Goal: Task Accomplishment & Management: Complete application form

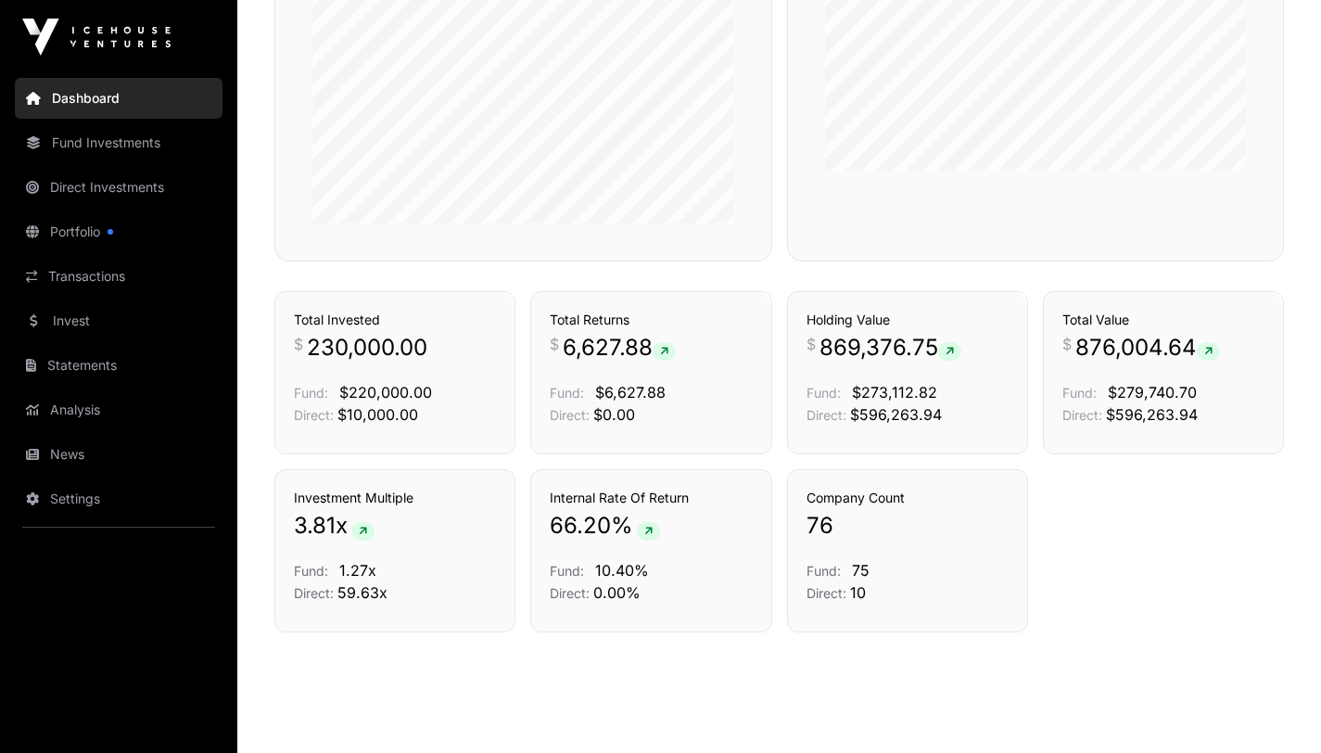
scroll to position [1182, 0]
drag, startPoint x: 1329, startPoint y: 223, endPoint x: 1330, endPoint y: 675, distance: 452.5
click at [63, 324] on link "Invest" at bounding box center [119, 320] width 208 height 41
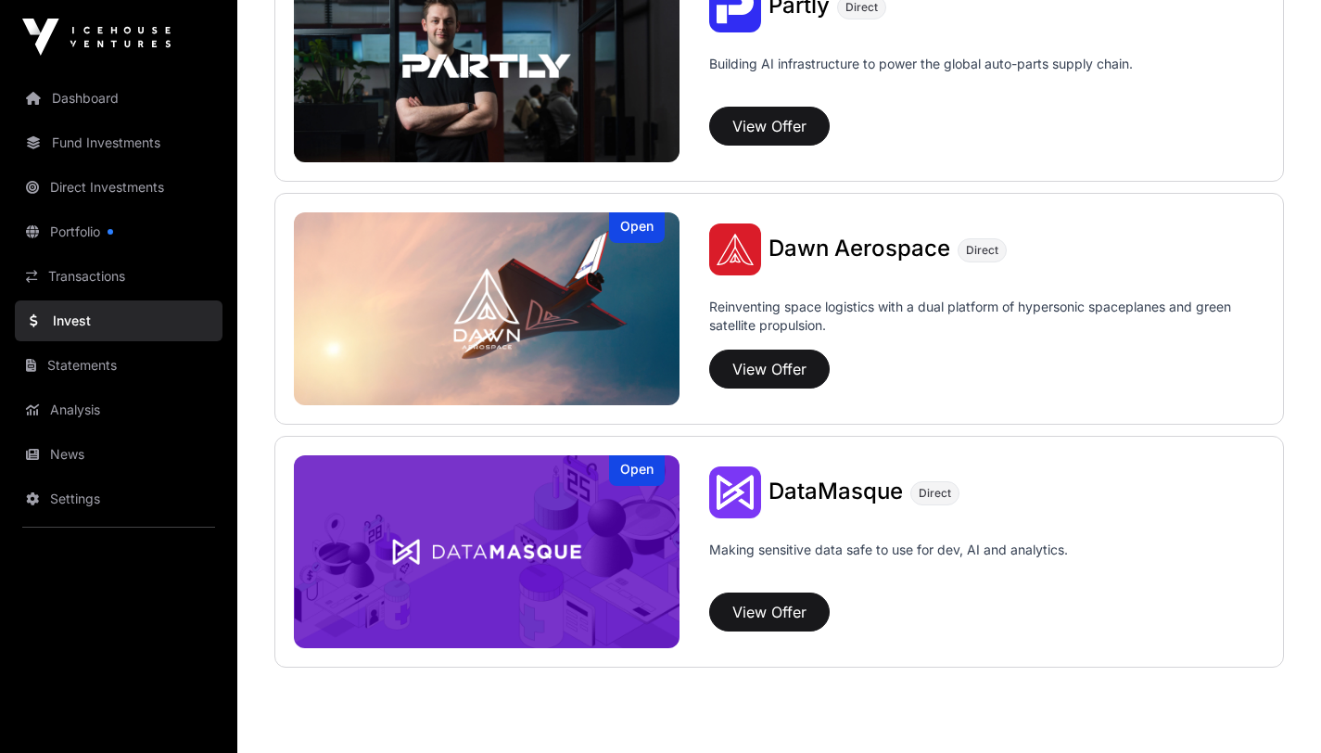
scroll to position [1270, 0]
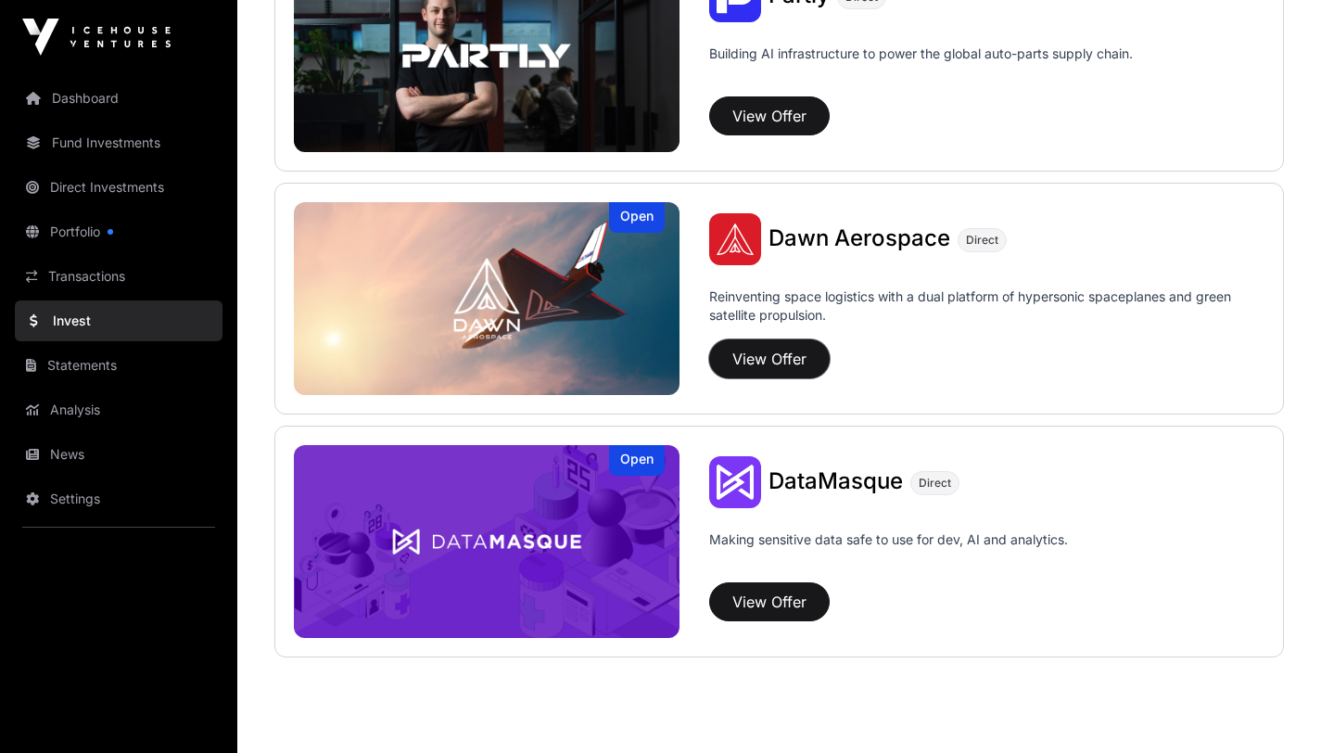
click at [771, 354] on button "View Offer" at bounding box center [769, 358] width 121 height 39
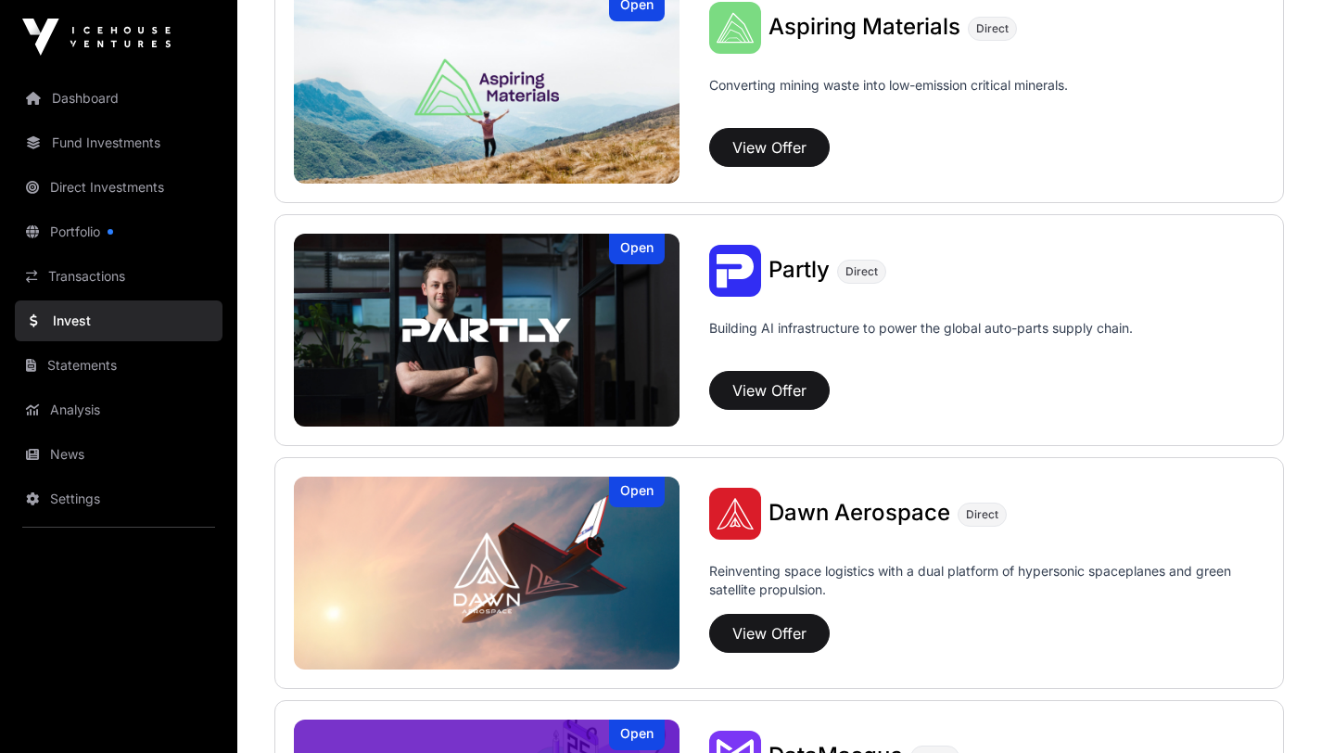
scroll to position [939, 0]
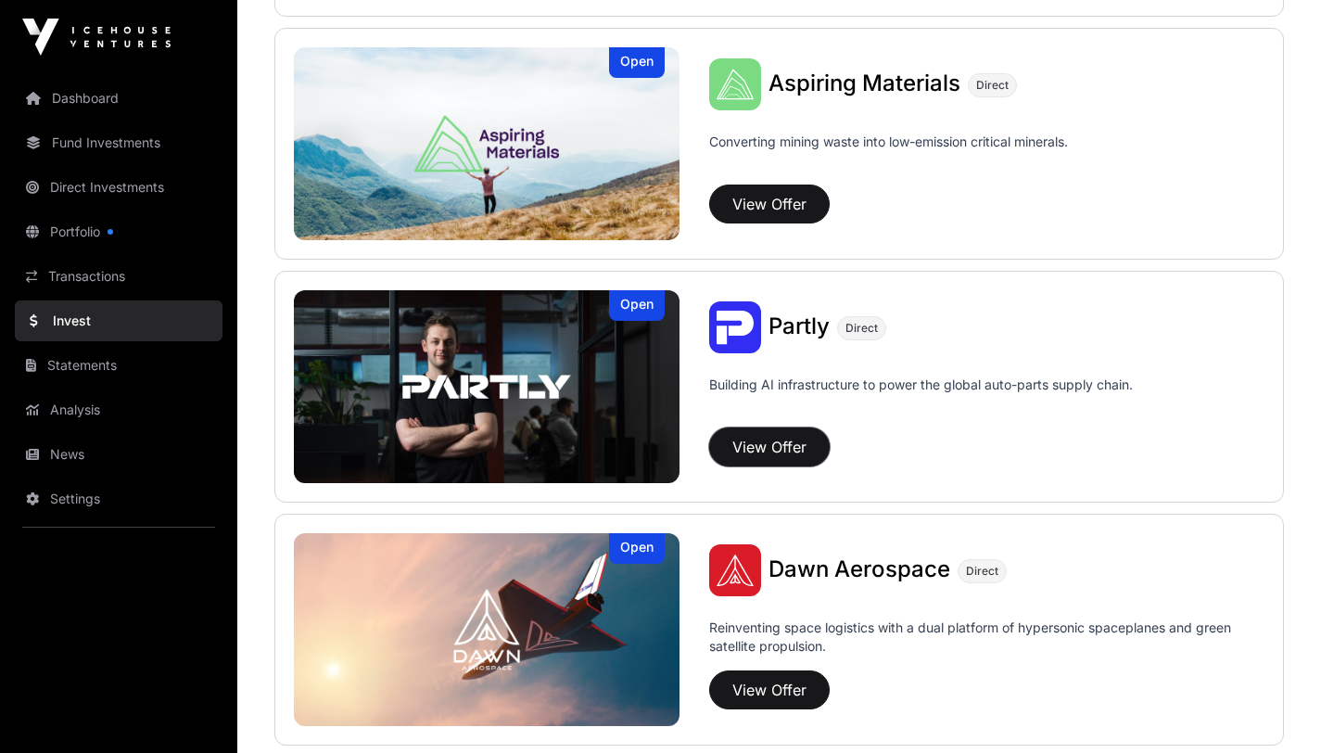
click at [765, 452] on button "View Offer" at bounding box center [769, 446] width 121 height 39
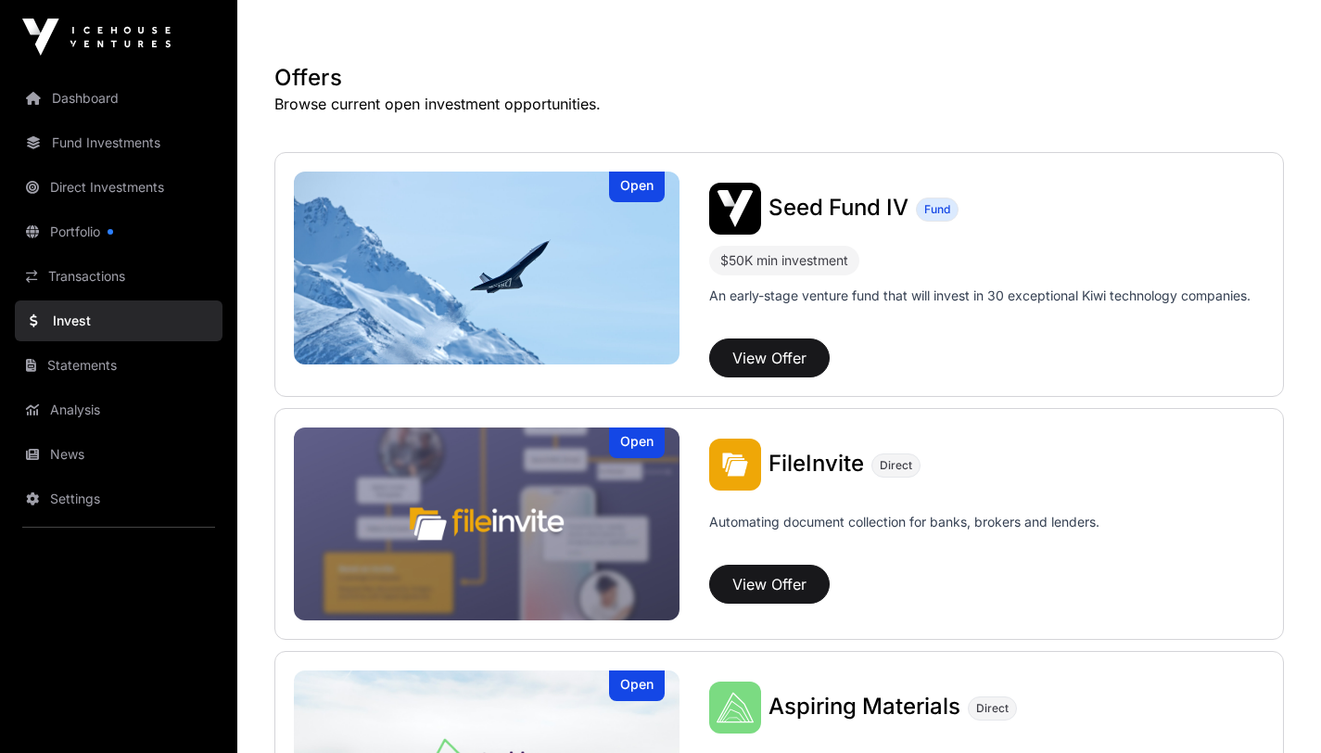
scroll to position [312, 0]
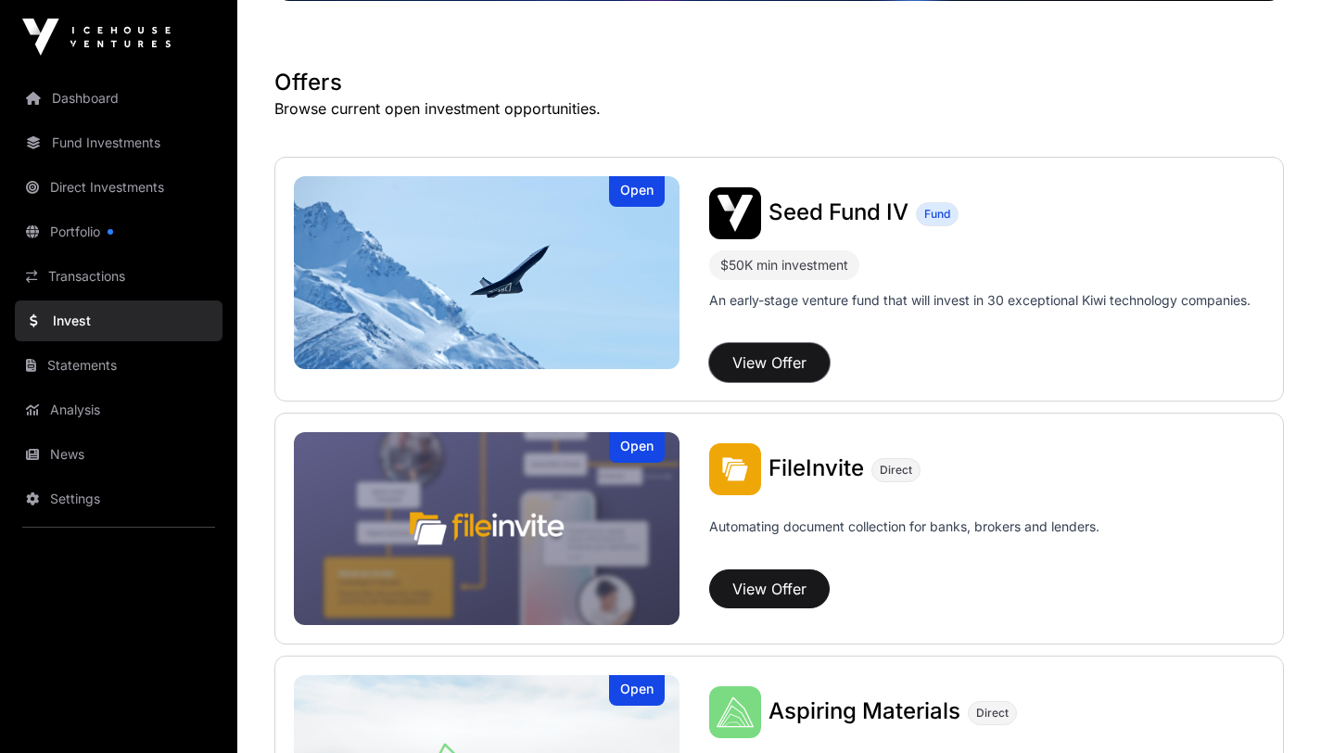
click at [753, 375] on button "View Offer" at bounding box center [769, 362] width 121 height 39
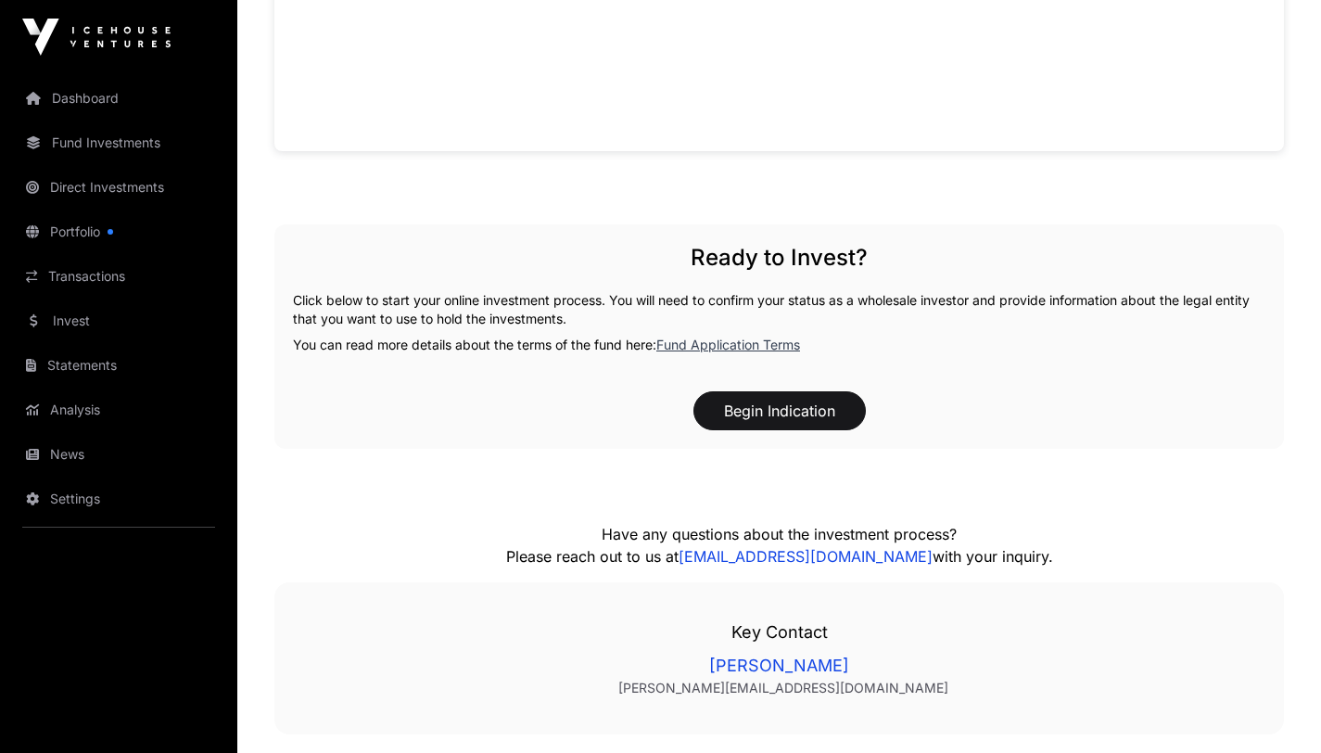
scroll to position [1705, 0]
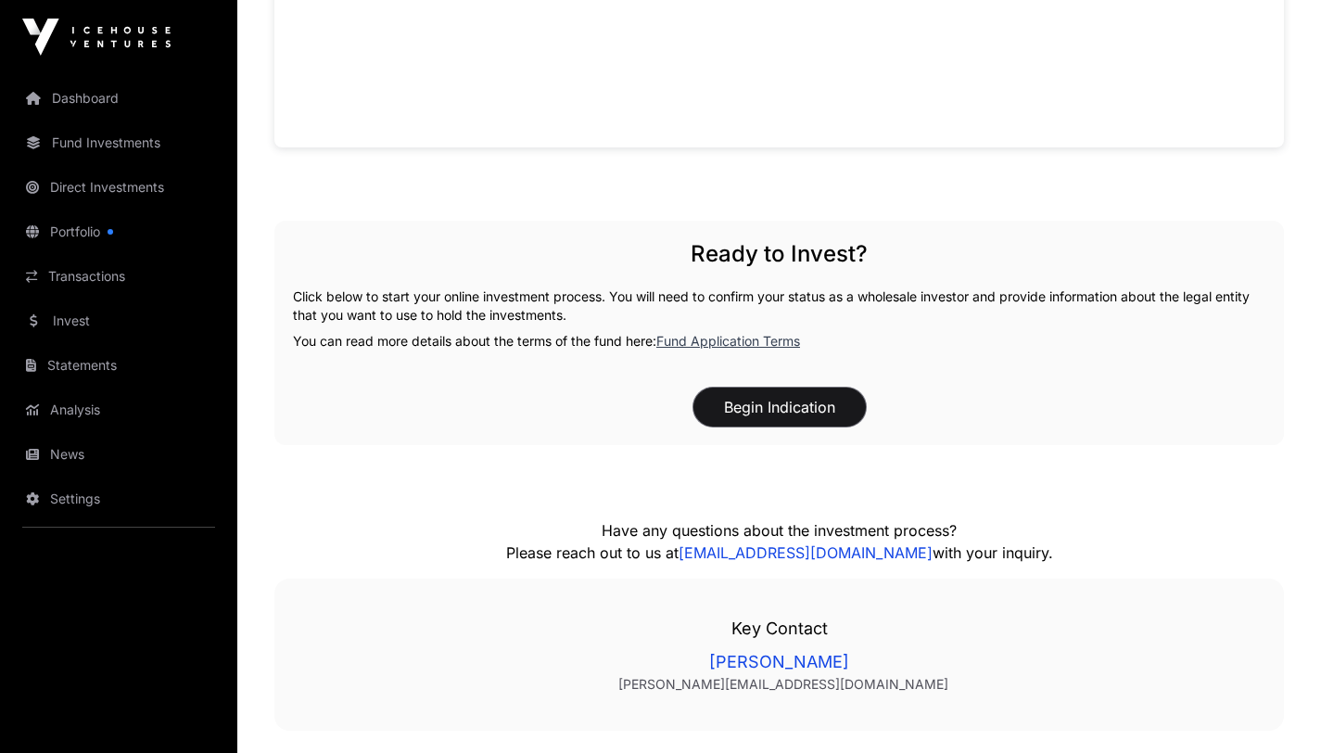
click at [772, 405] on button "Begin Indication" at bounding box center [780, 407] width 172 height 39
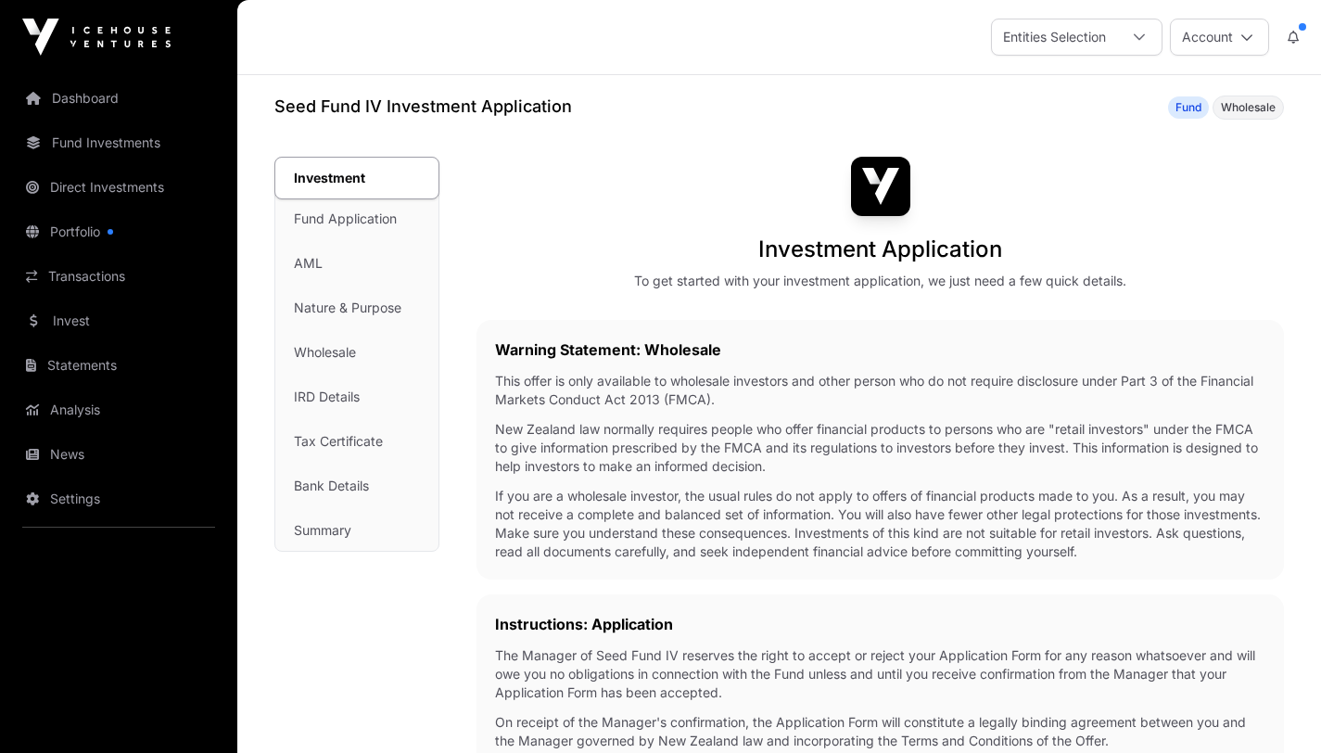
click at [1145, 38] on icon at bounding box center [1139, 37] width 13 height 13
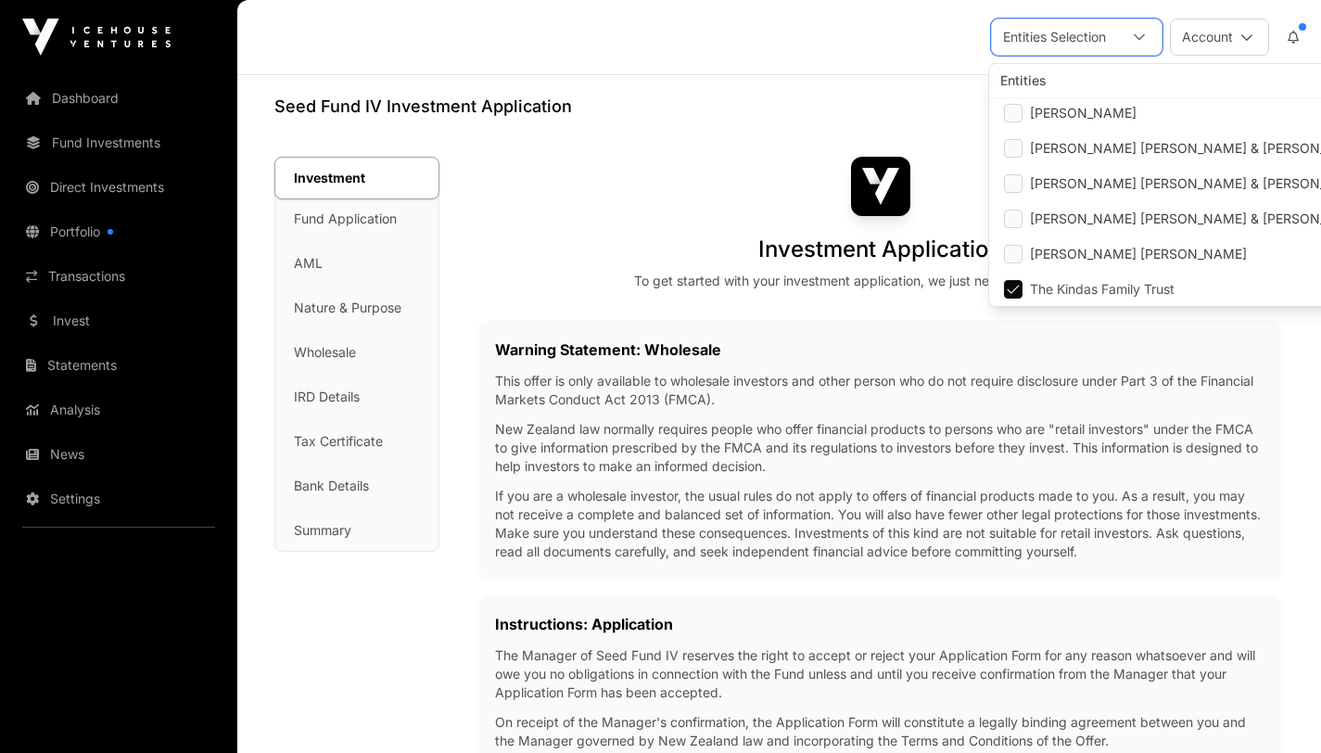
scroll to position [76, 0]
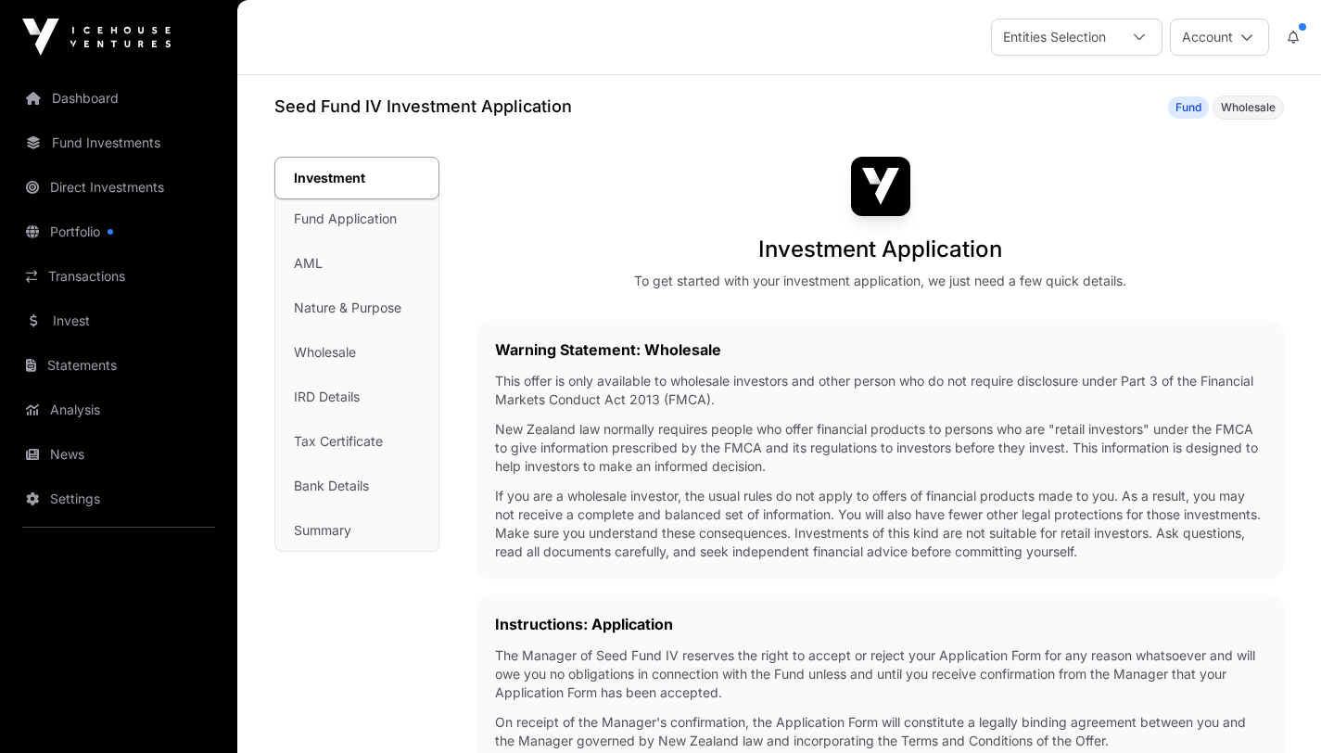
click at [1249, 37] on icon at bounding box center [1247, 37] width 13 height 13
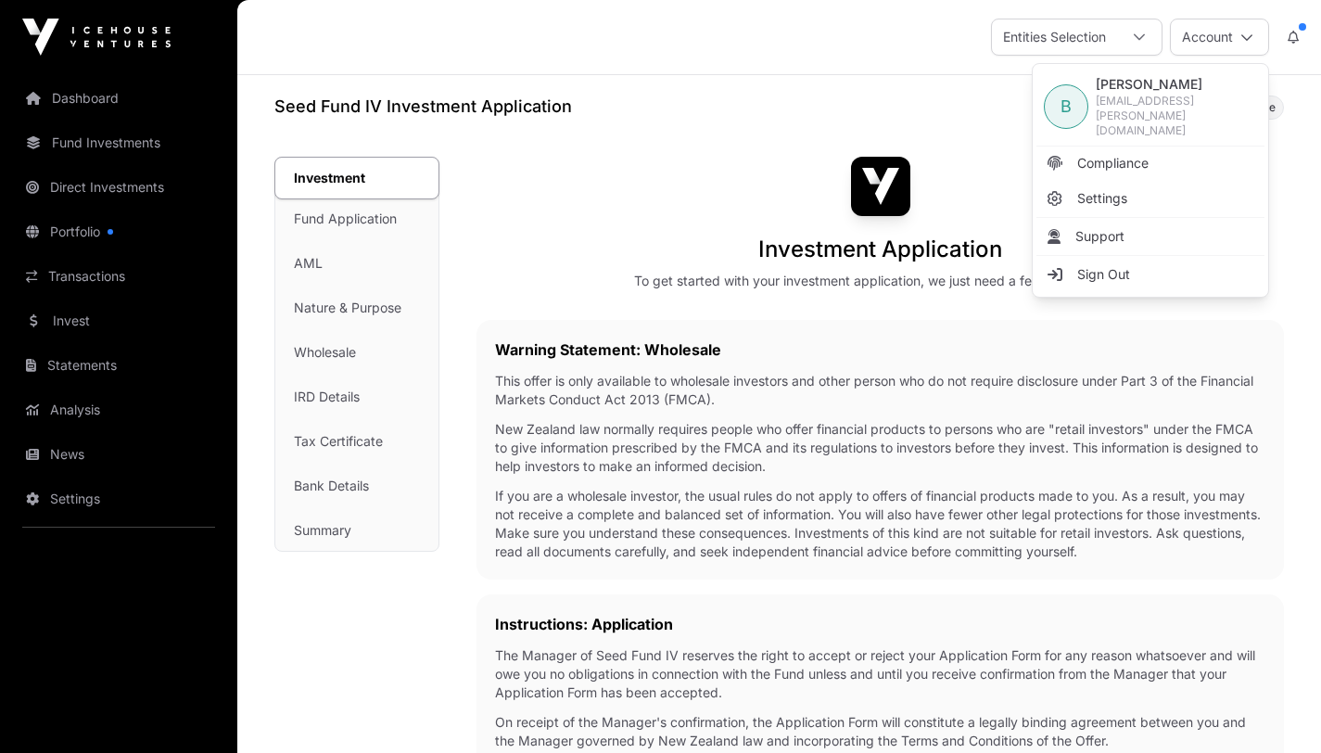
click at [1276, 446] on div "Warning Statement: Wholesale This offer is only available to wholesale investor…" at bounding box center [881, 450] width 808 height 260
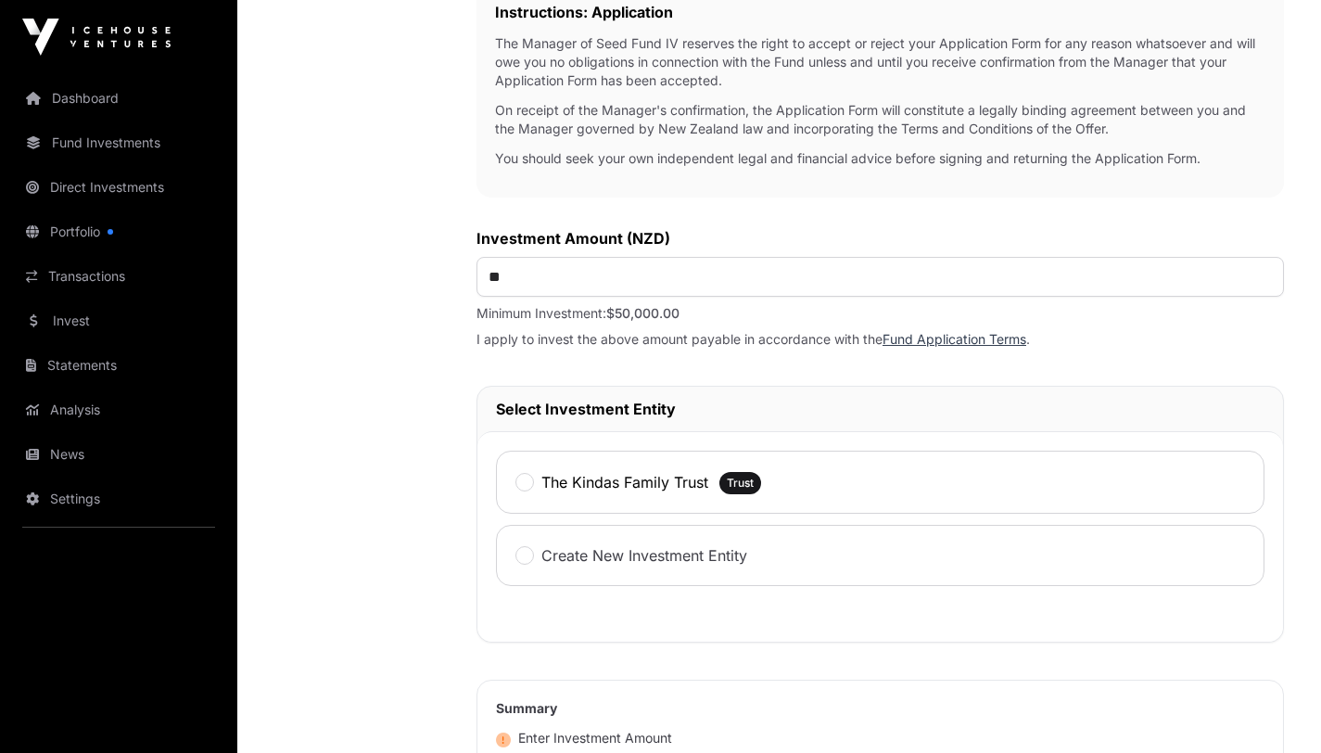
scroll to position [648, 0]
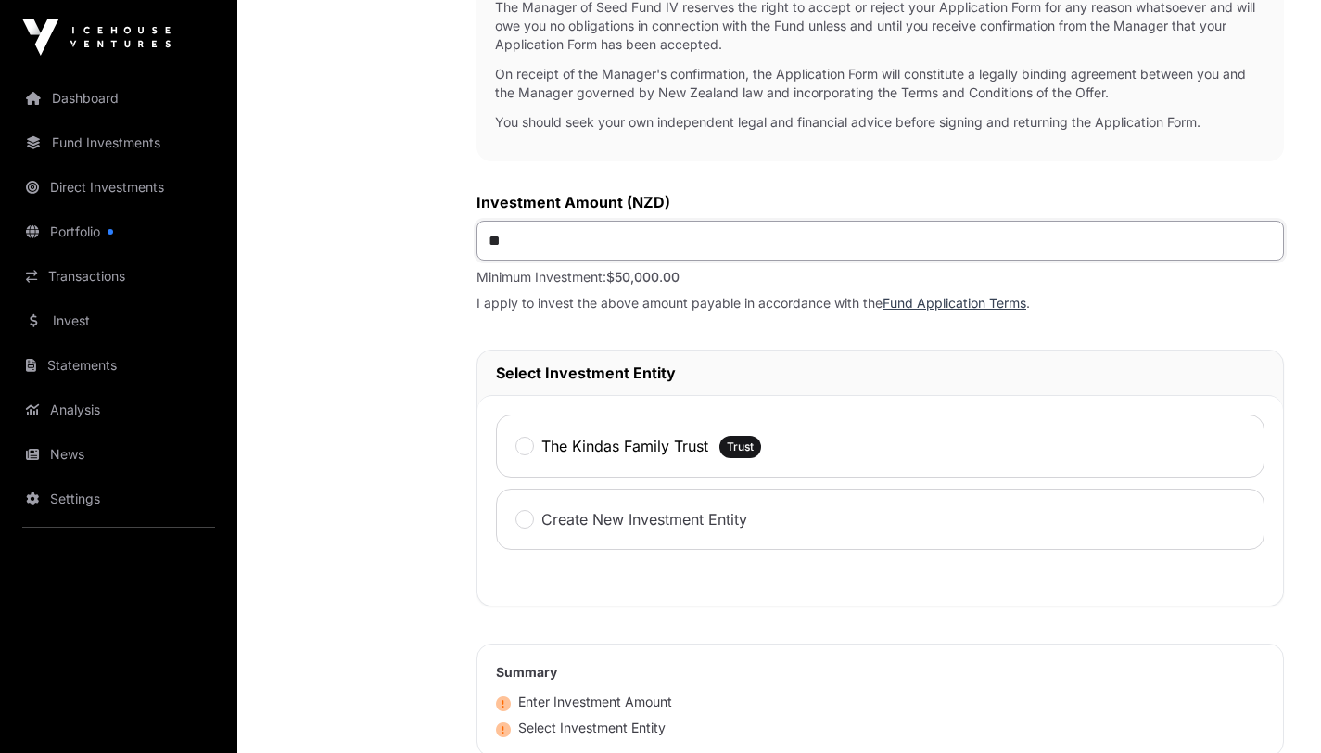
click at [521, 241] on input "**" at bounding box center [881, 241] width 808 height 40
type input "*******"
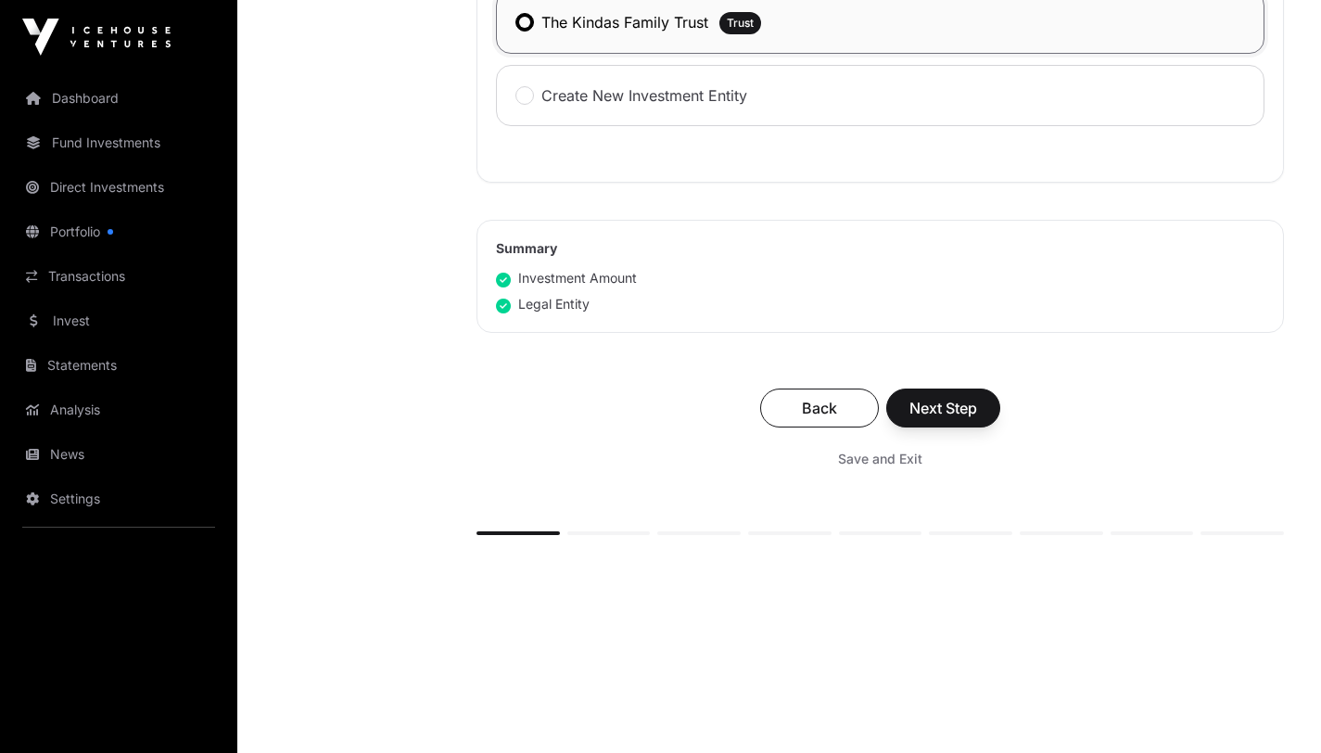
scroll to position [1079, 0]
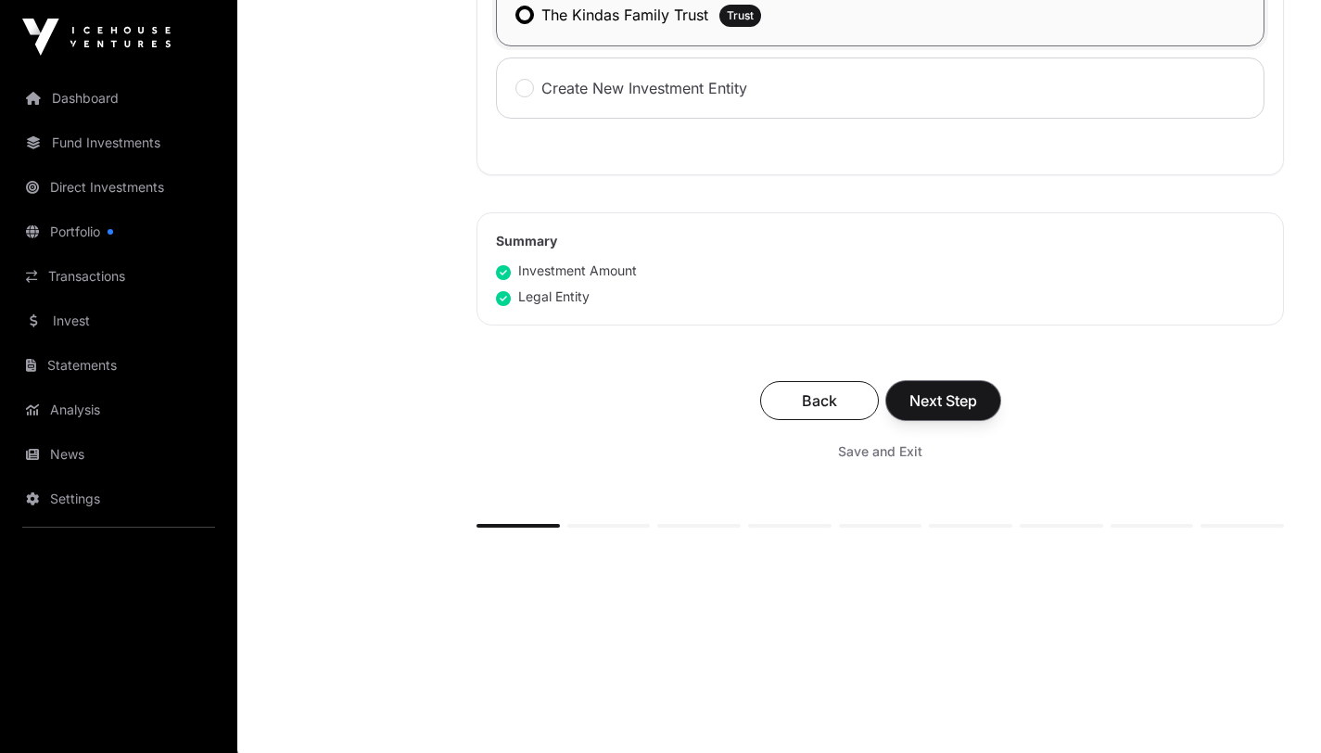
click at [949, 402] on span "Next Step" at bounding box center [944, 400] width 68 height 22
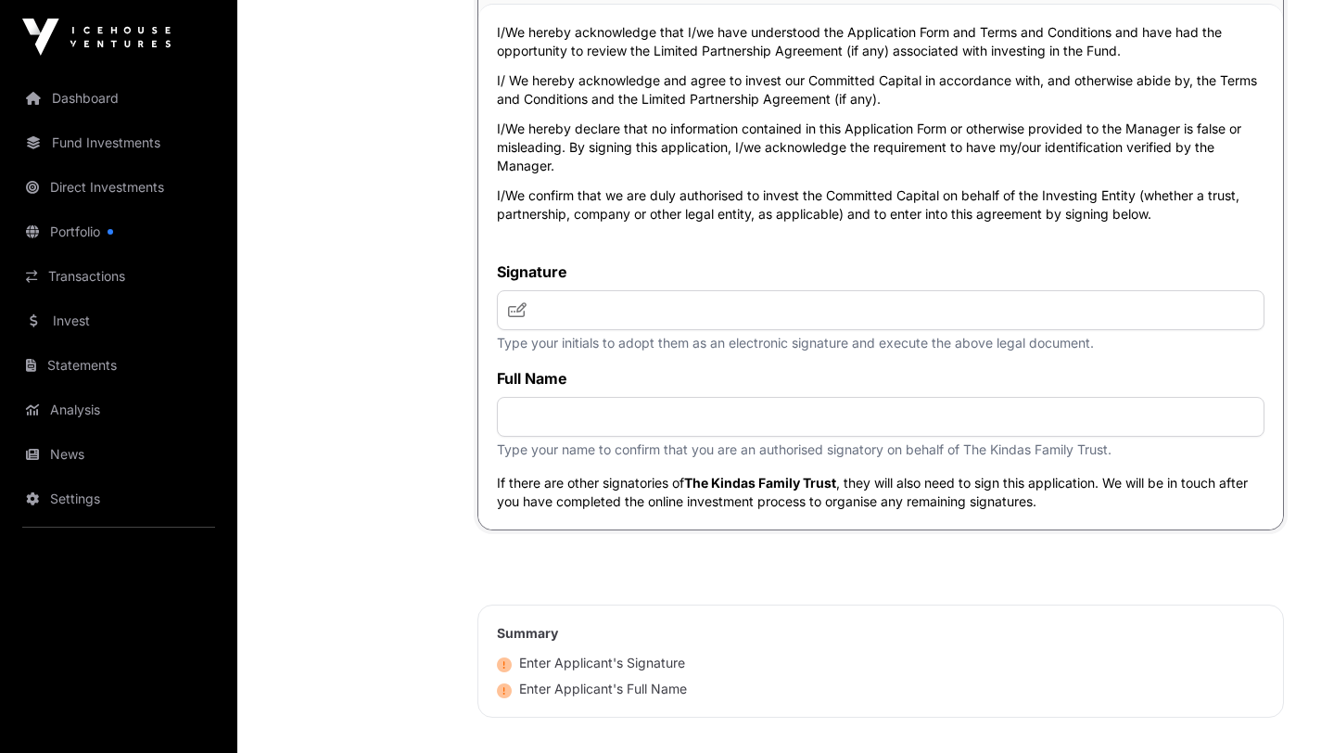
scroll to position [4804, 0]
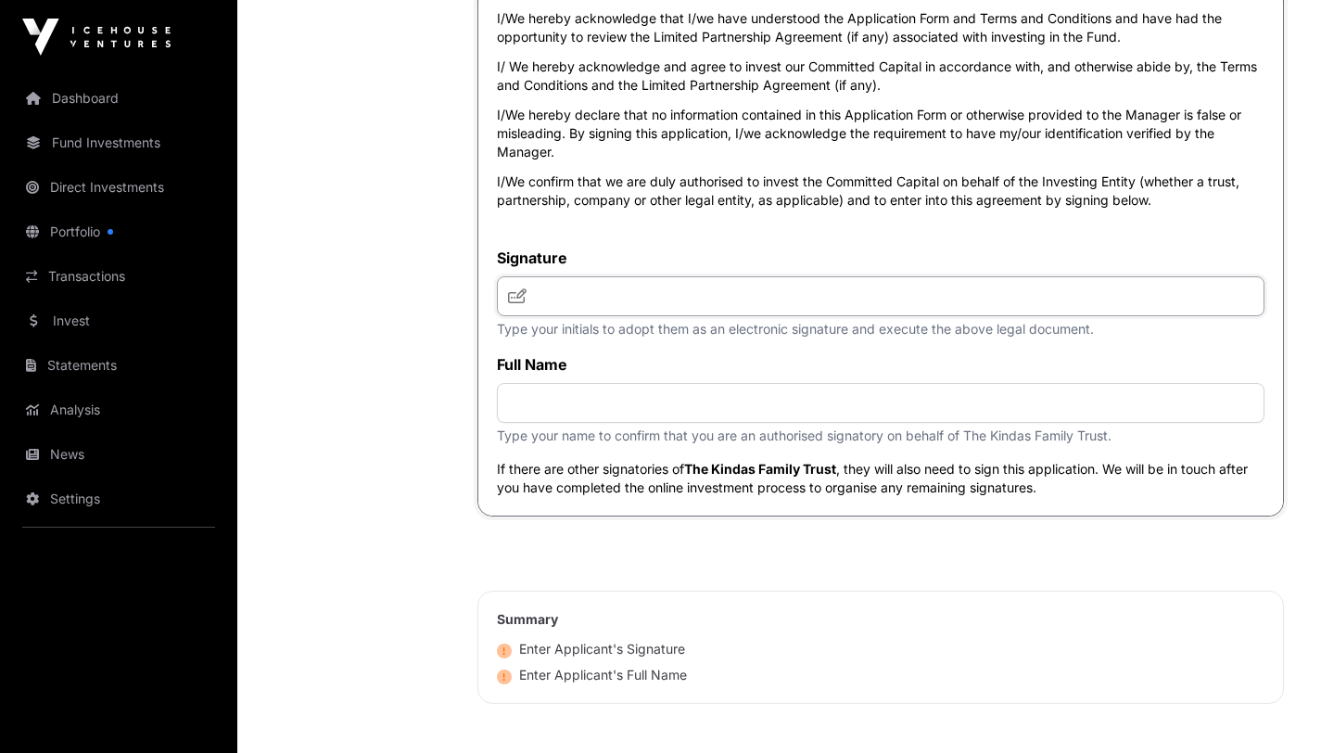
click at [607, 316] on input "text" at bounding box center [881, 296] width 768 height 40
type input "***"
click at [578, 423] on input "text" at bounding box center [881, 403] width 768 height 40
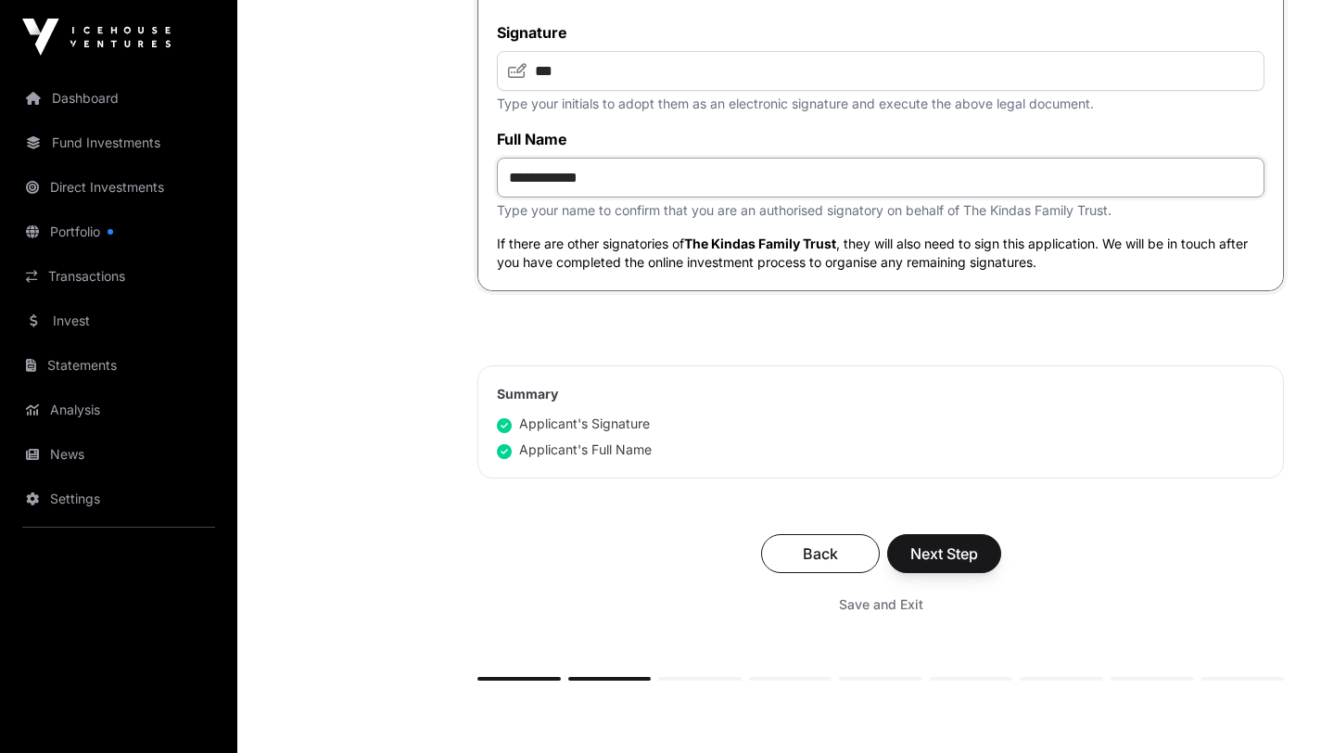
scroll to position [5051, 0]
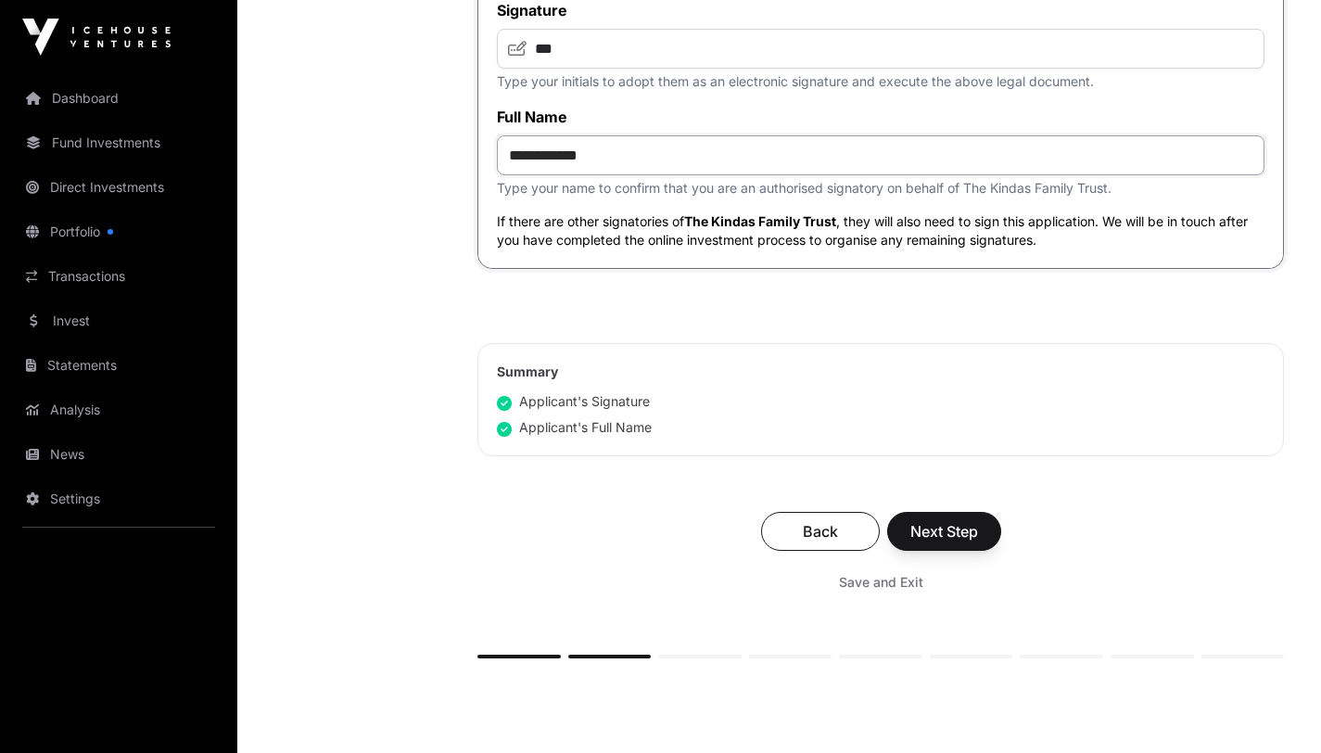
type input "**********"
click at [946, 542] on span "Next Step" at bounding box center [944, 531] width 68 height 22
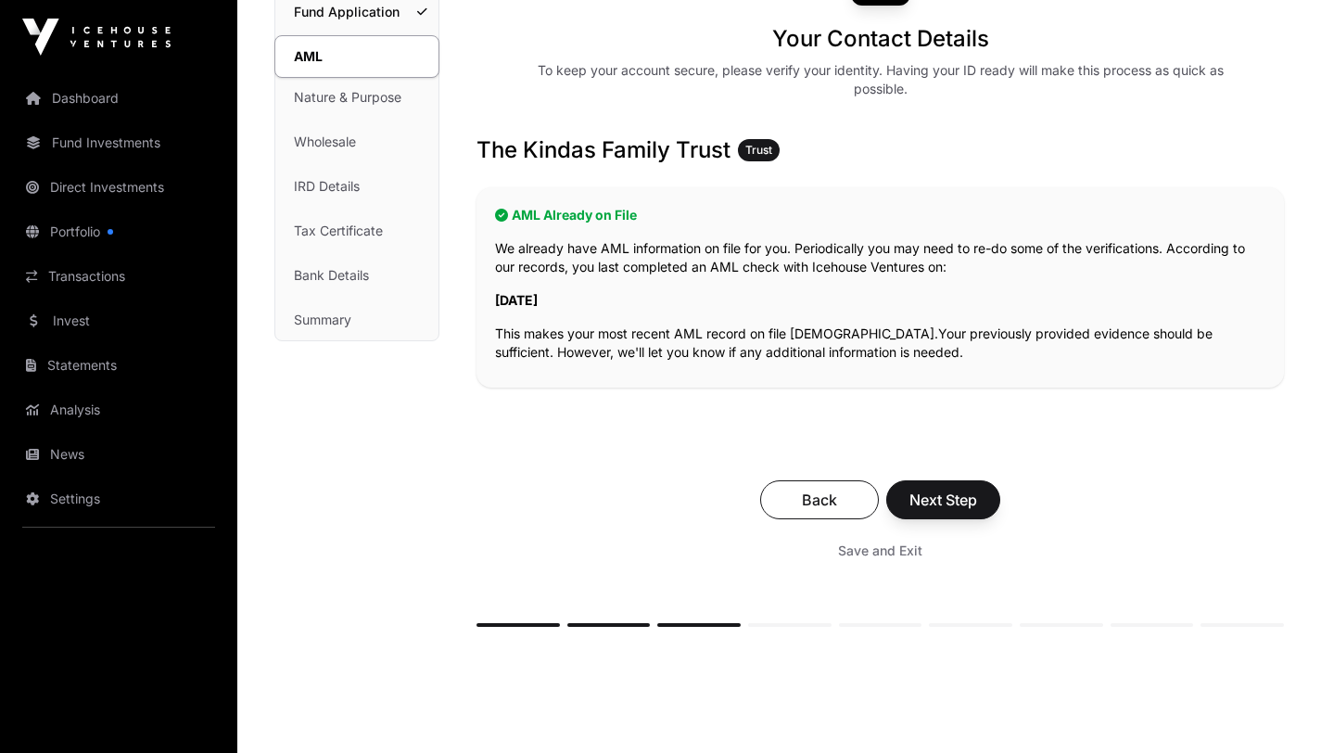
scroll to position [217, 0]
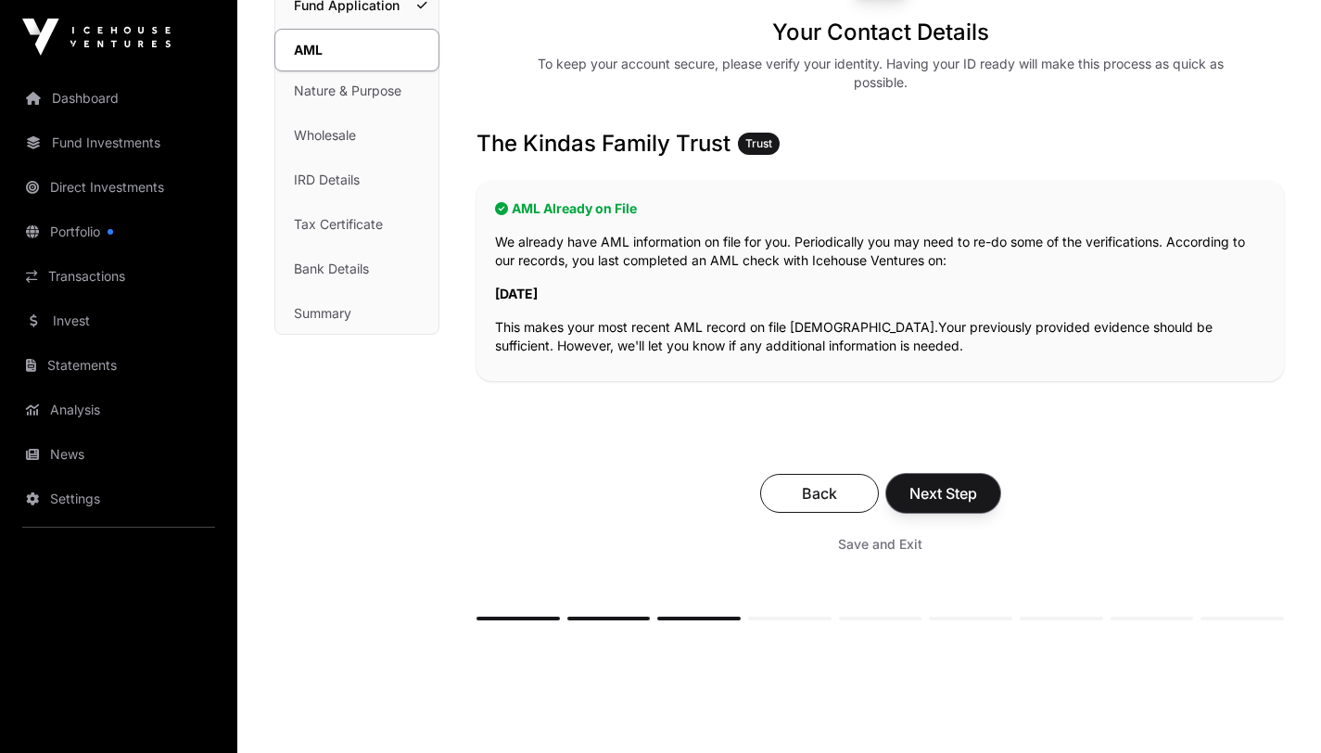
click at [943, 491] on span "Next Step" at bounding box center [944, 493] width 68 height 22
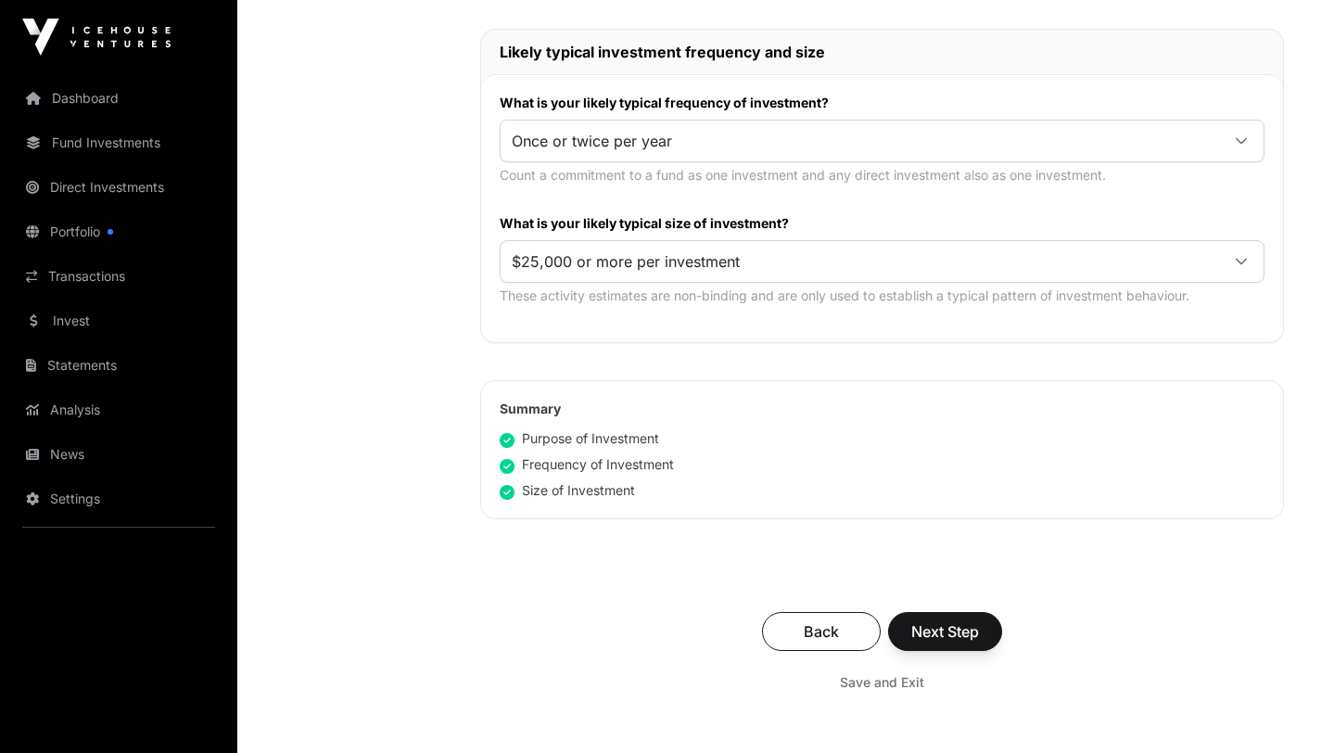
scroll to position [944, 0]
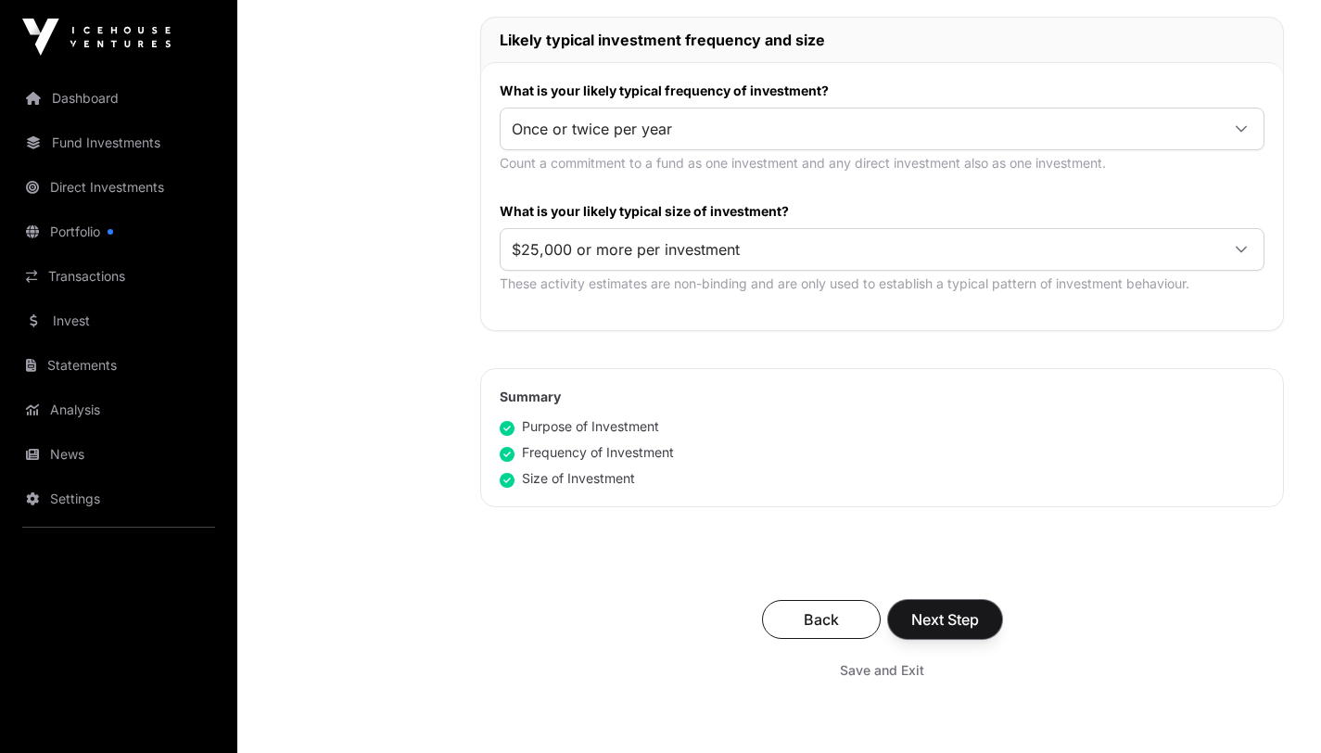
click at [944, 617] on span "Next Step" at bounding box center [945, 619] width 68 height 22
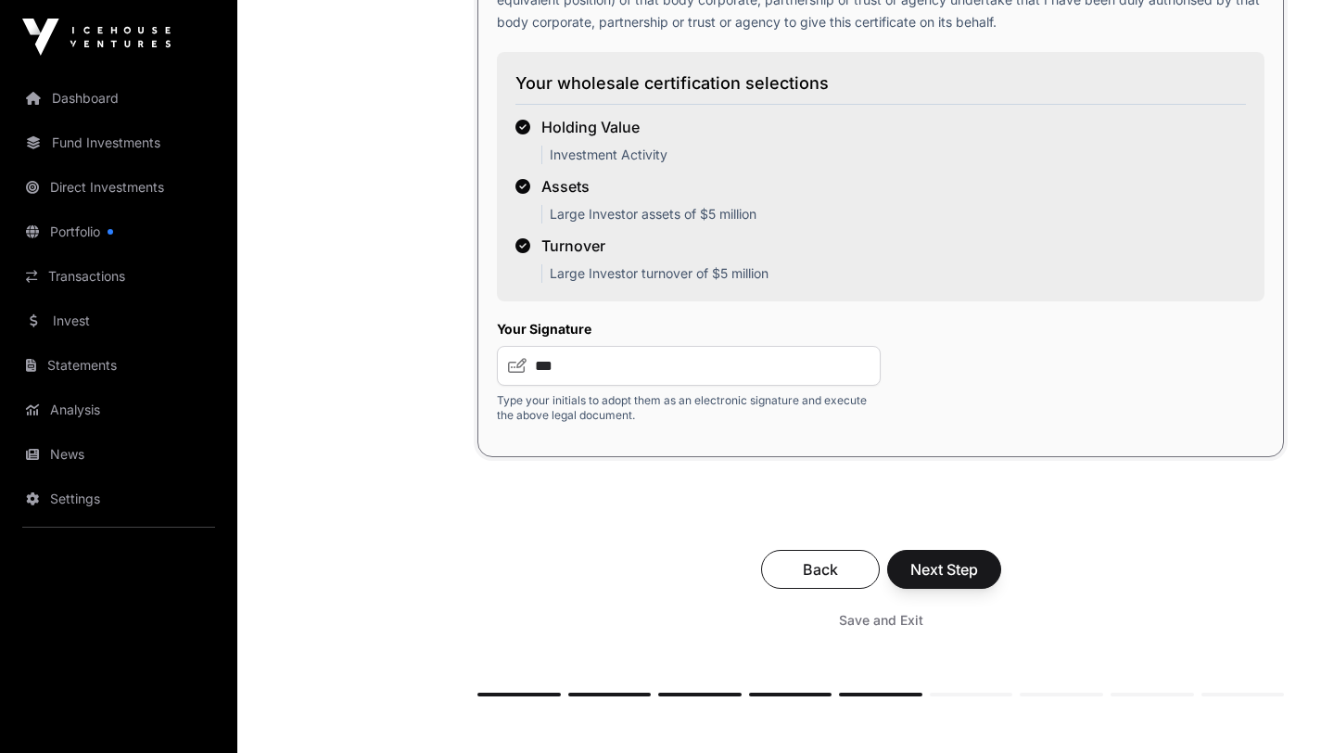
scroll to position [3559, 0]
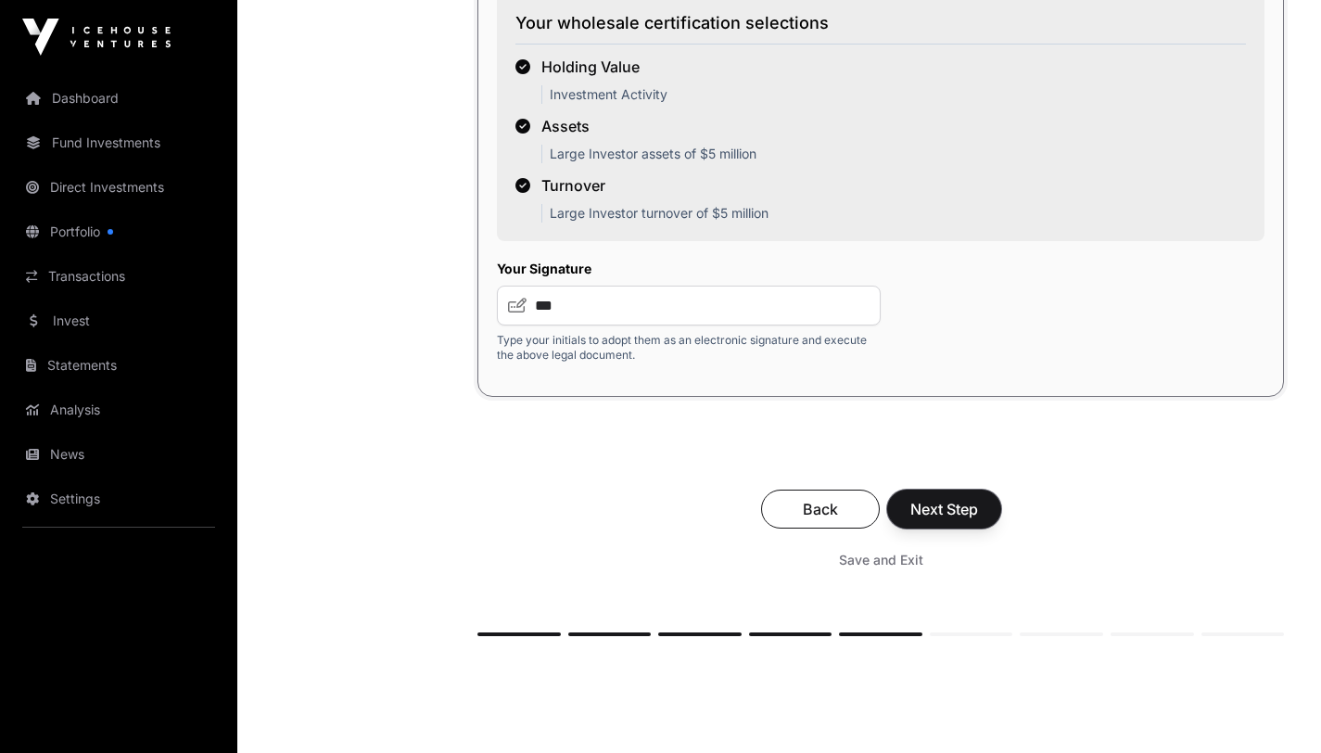
click at [950, 510] on span "Next Step" at bounding box center [944, 509] width 68 height 22
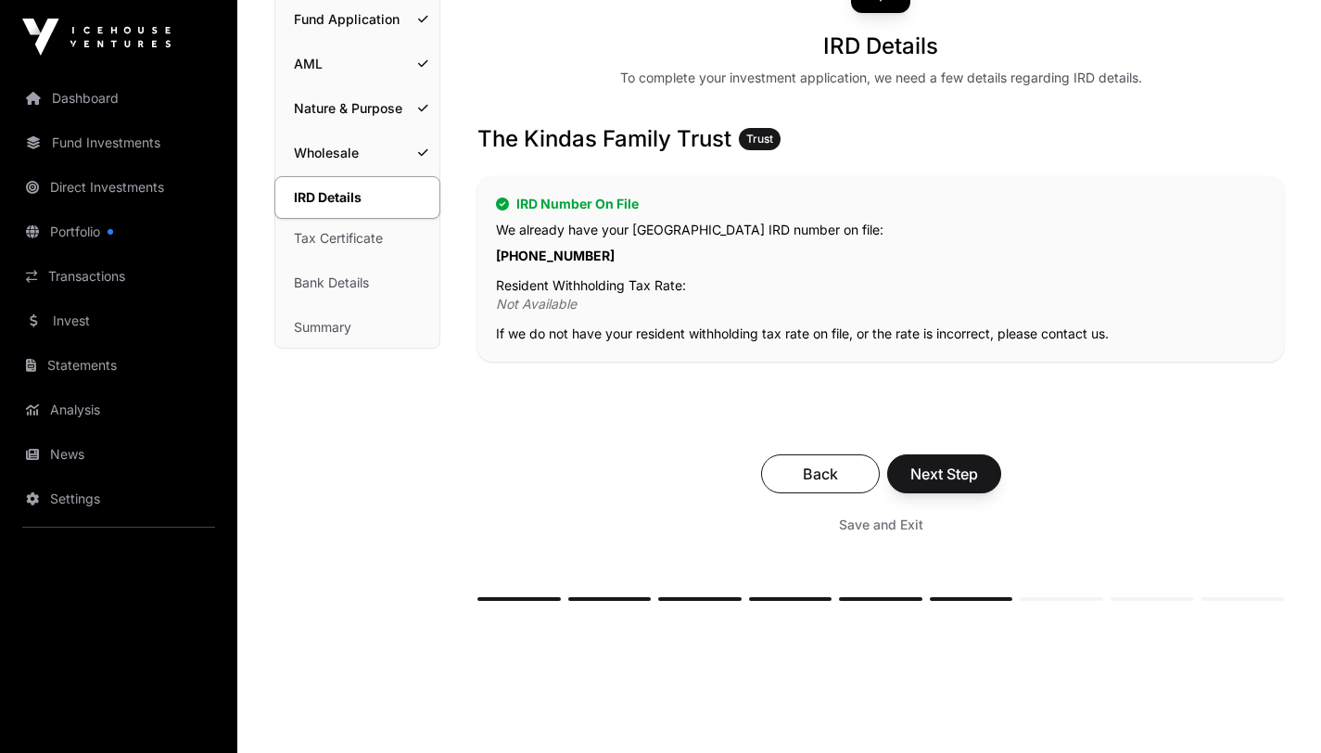
scroll to position [205, 0]
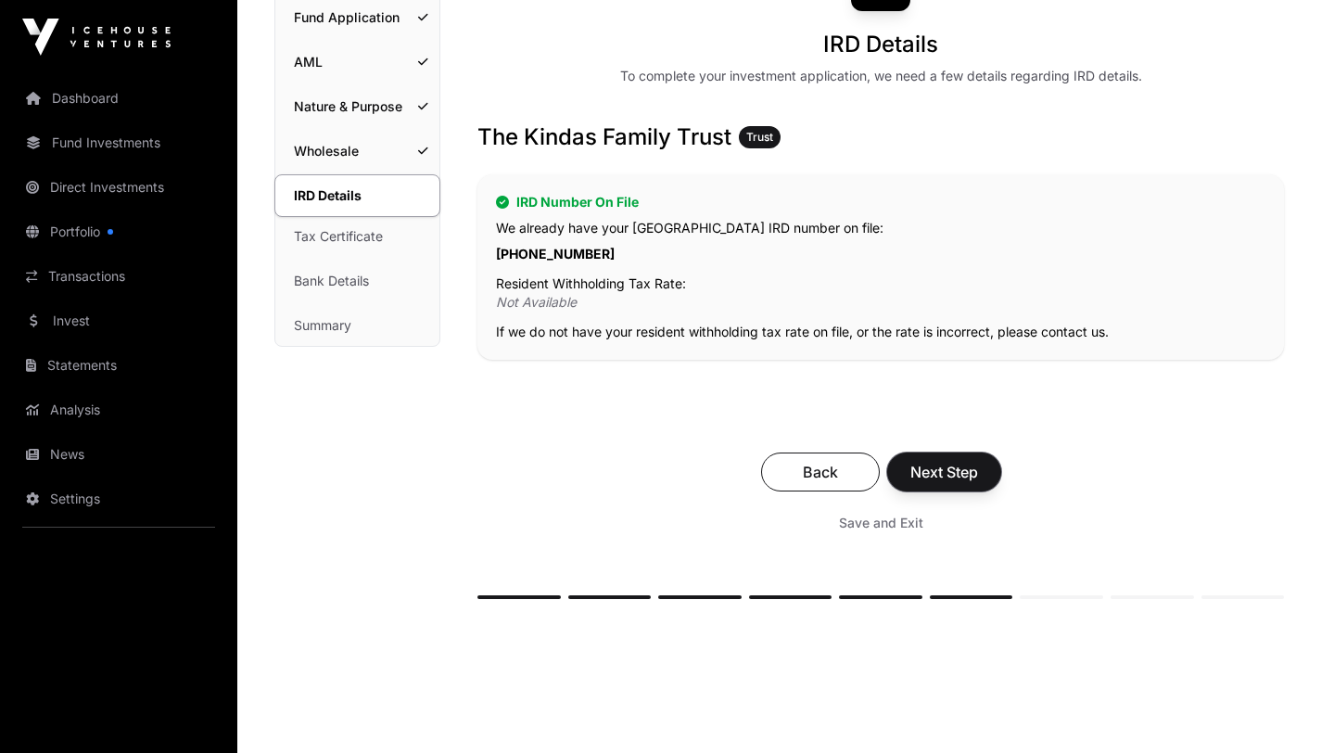
click at [933, 465] on span "Next Step" at bounding box center [944, 472] width 68 height 22
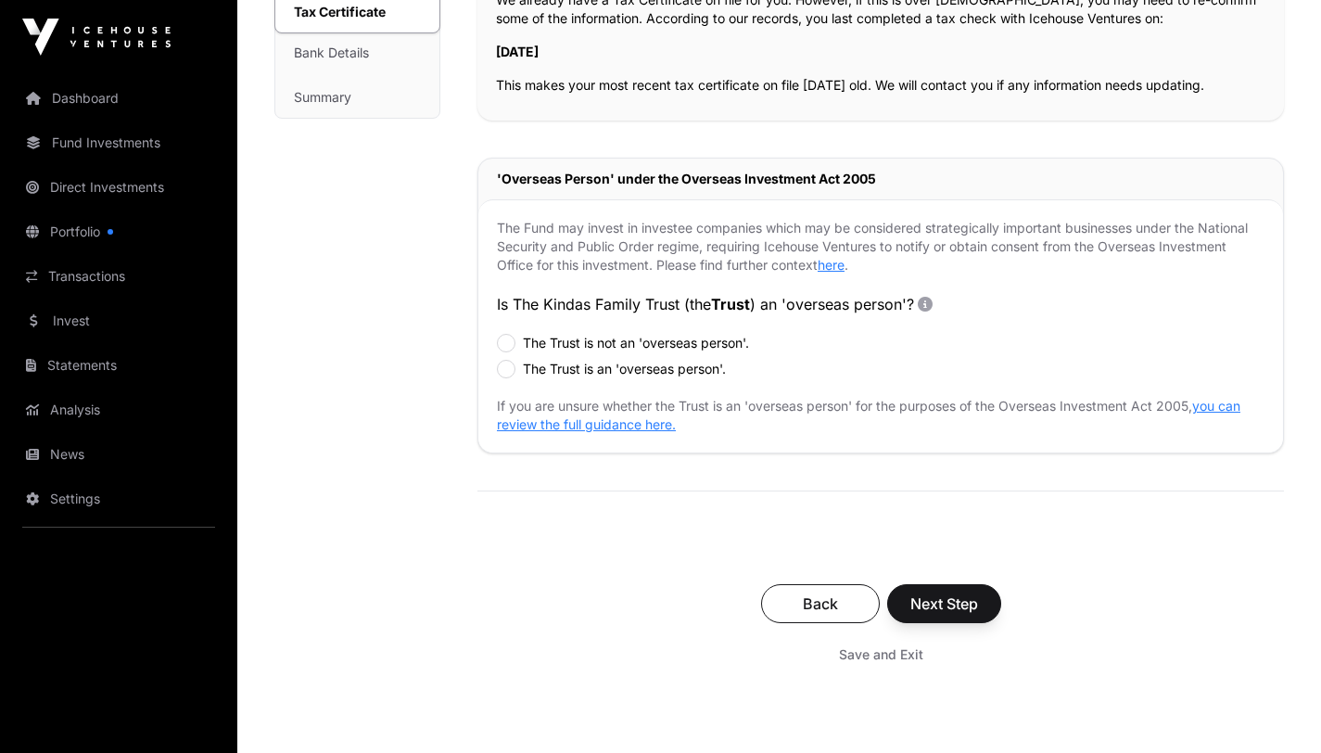
scroll to position [445, 0]
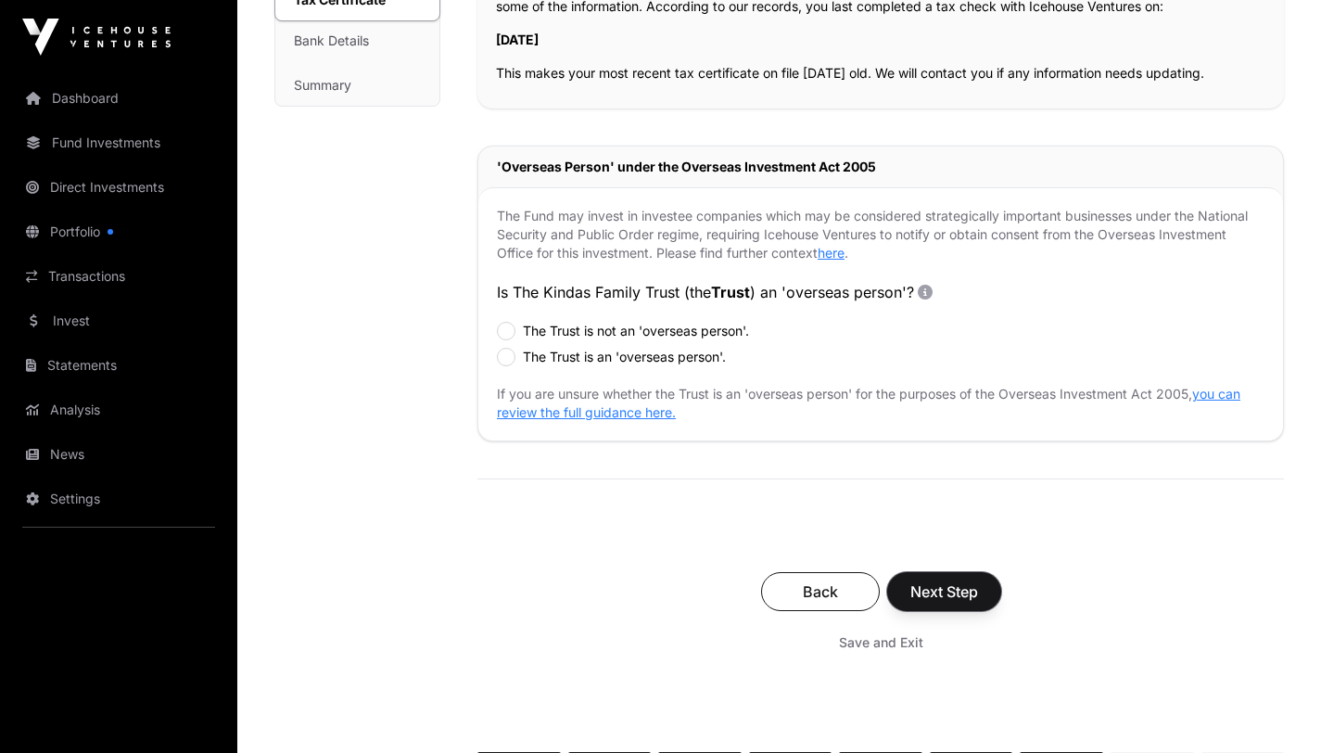
click at [947, 590] on span "Next Step" at bounding box center [944, 591] width 68 height 22
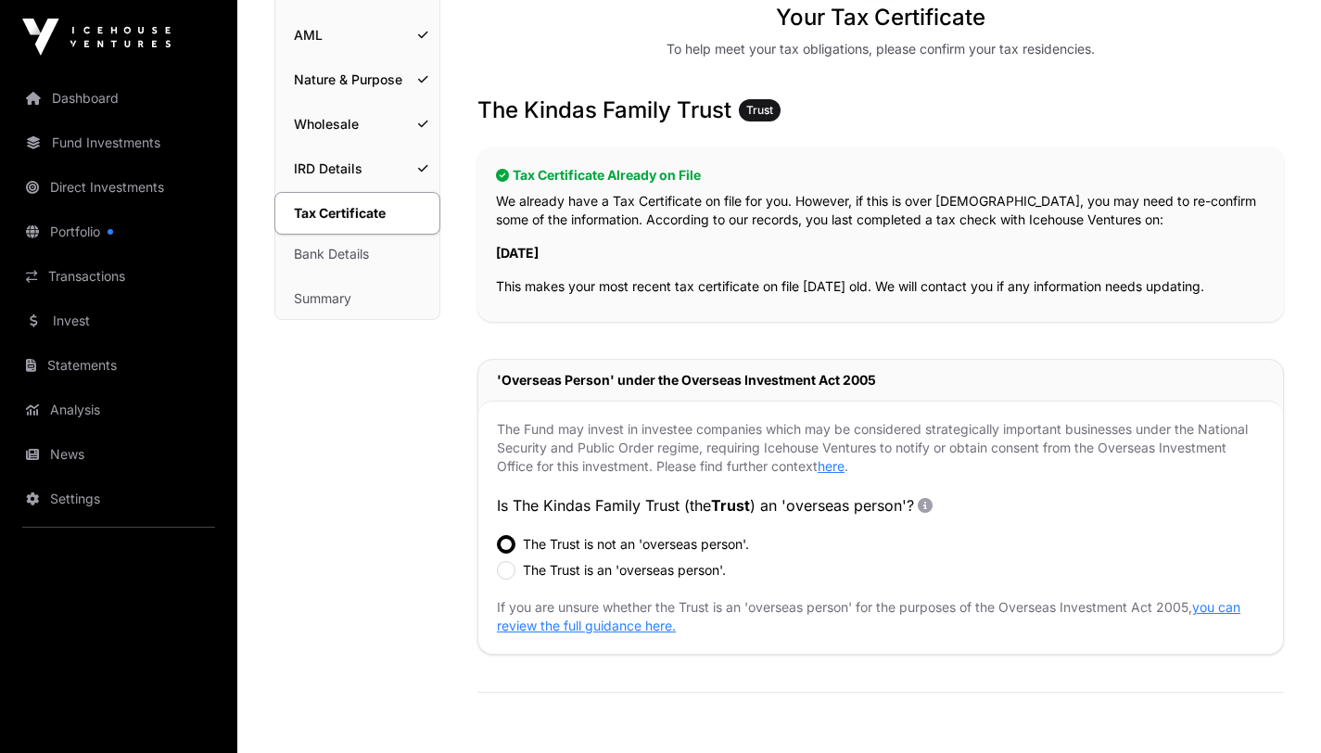
scroll to position [426, 0]
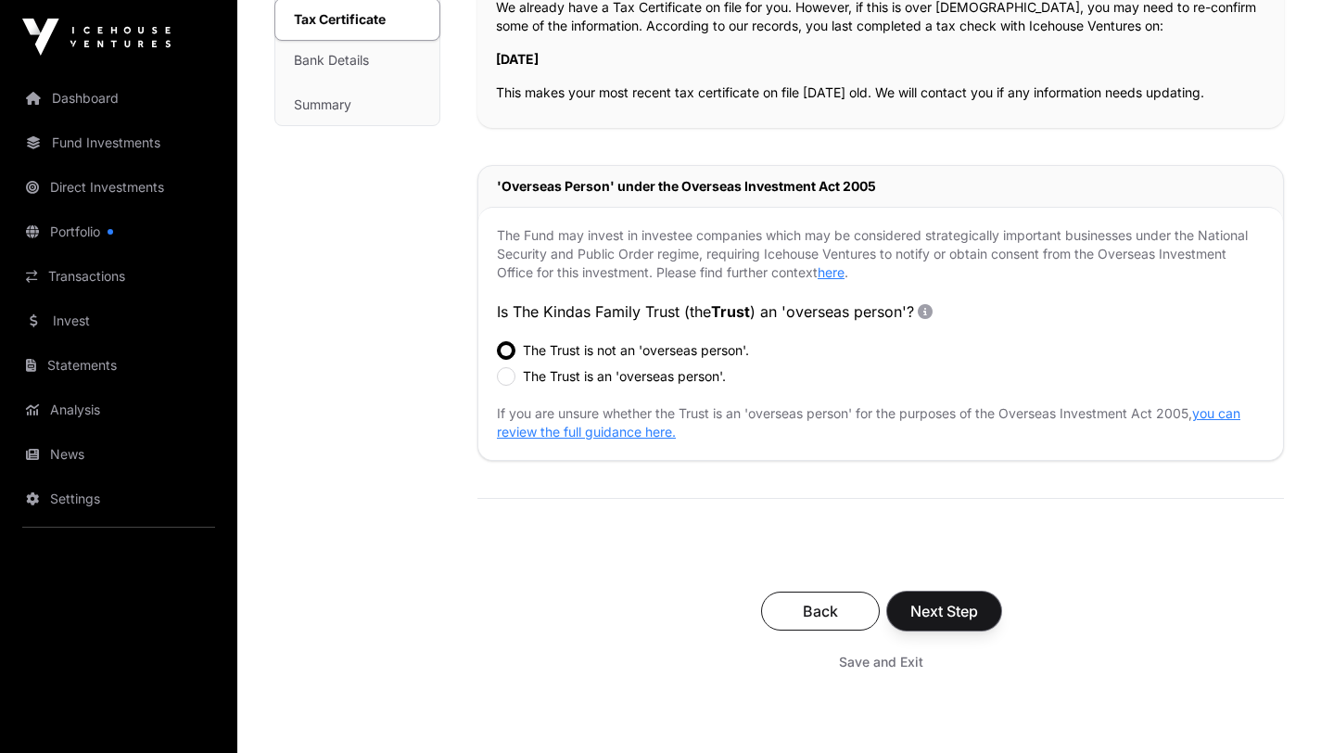
click at [955, 609] on span "Next Step" at bounding box center [944, 611] width 68 height 22
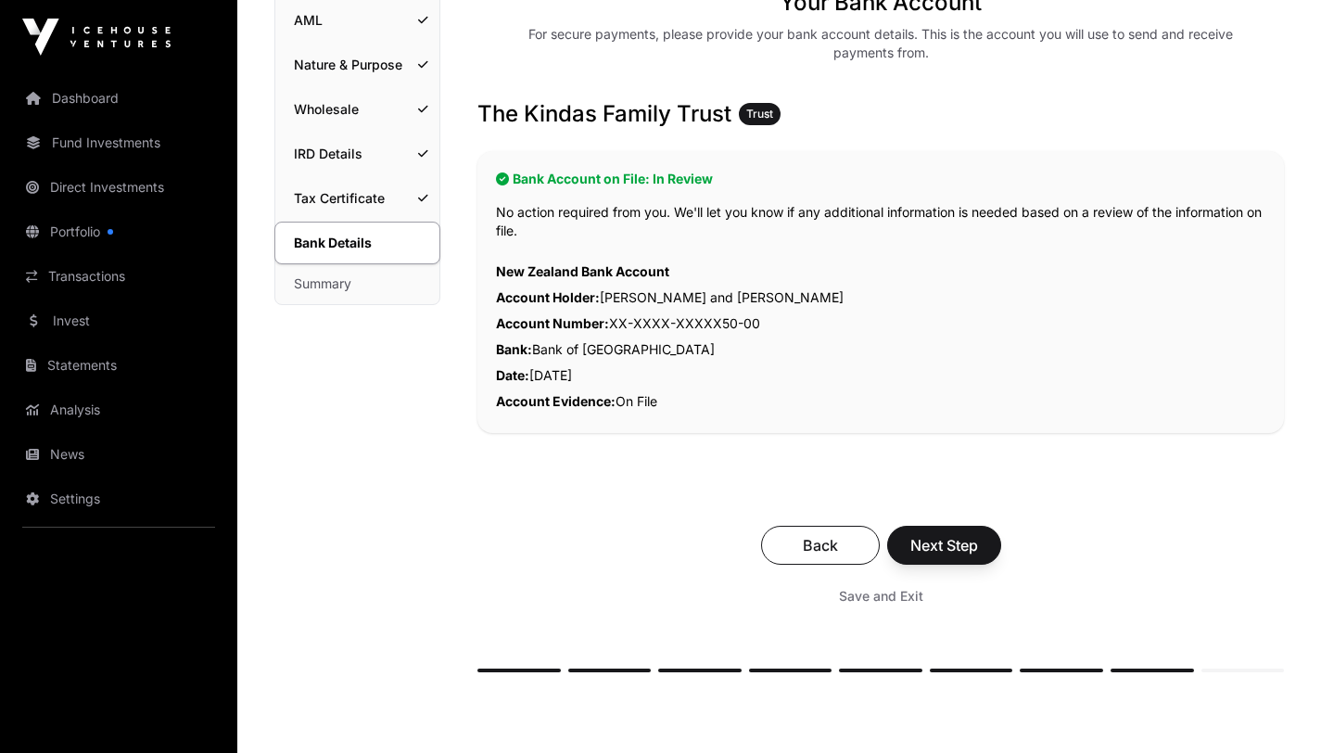
scroll to position [259, 0]
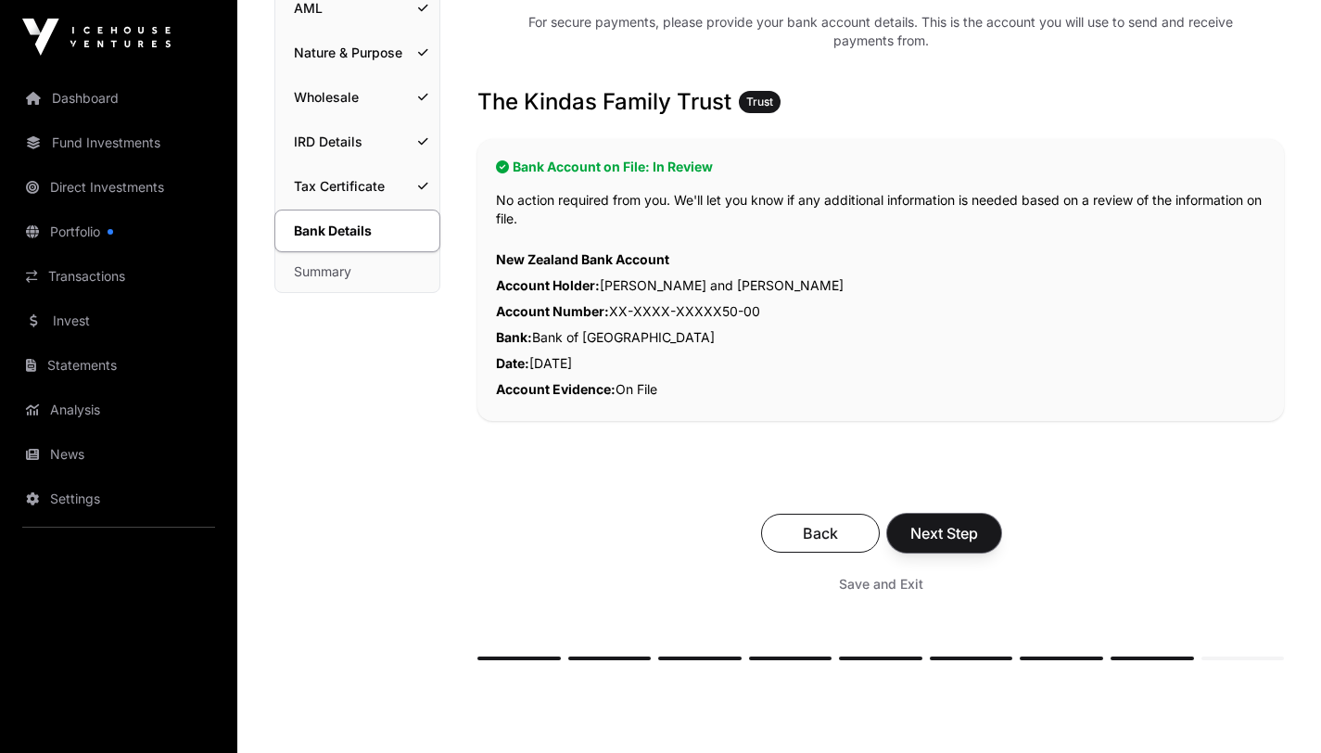
click at [940, 534] on span "Next Step" at bounding box center [944, 533] width 68 height 22
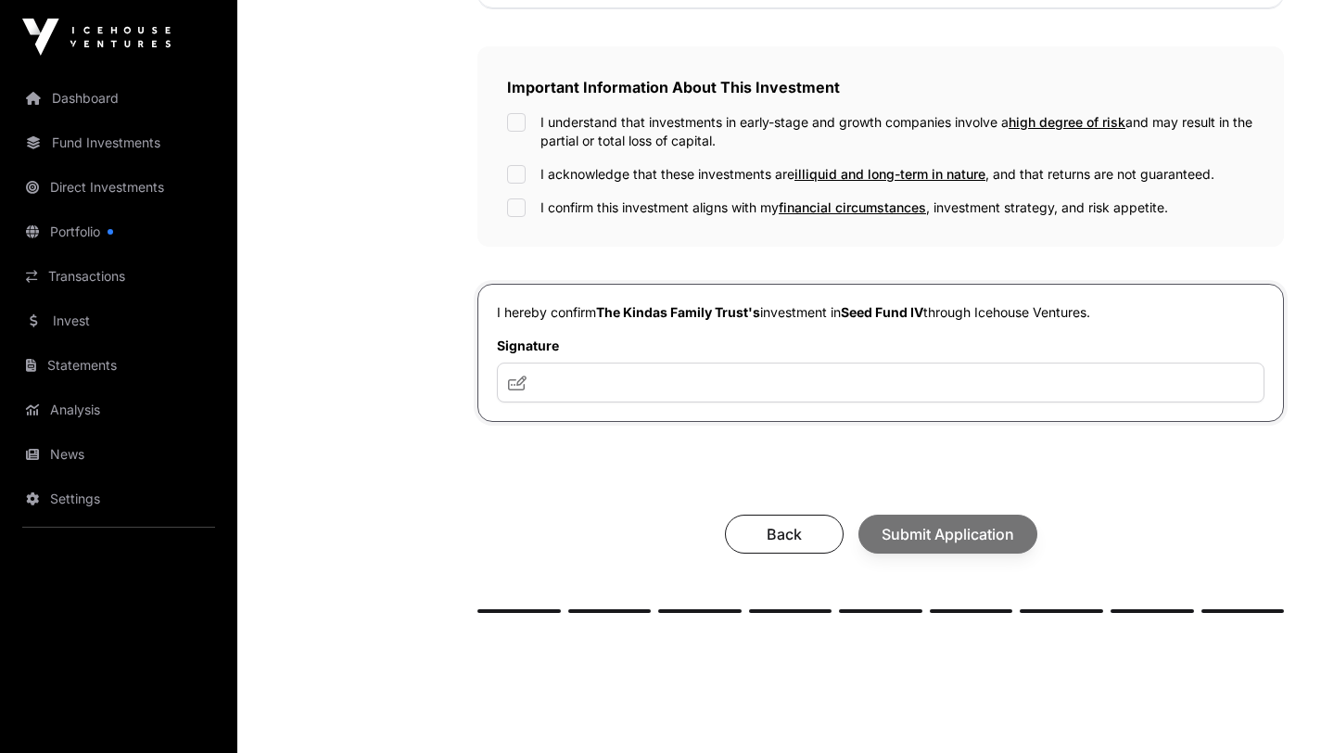
scroll to position [566, 0]
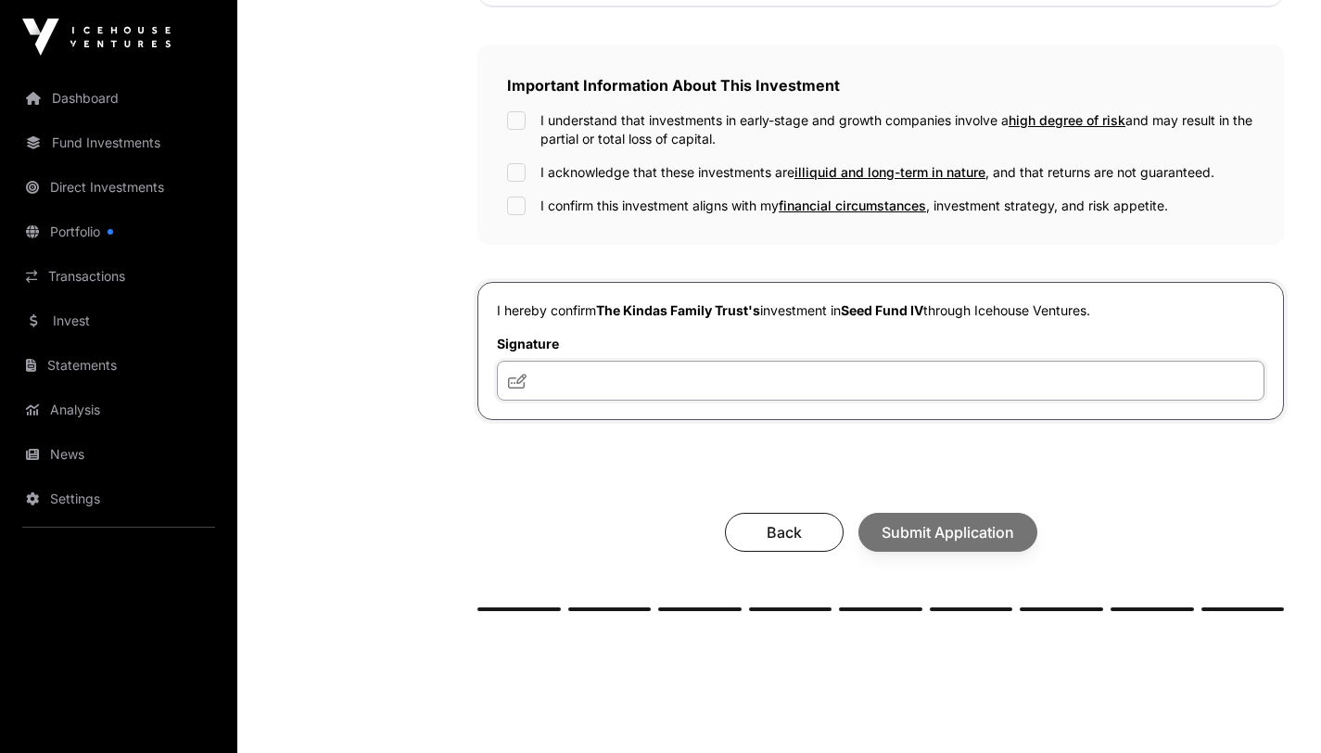
click at [567, 375] on input "text" at bounding box center [881, 381] width 768 height 40
type input "***"
click at [937, 536] on span "Submit Application" at bounding box center [948, 532] width 133 height 22
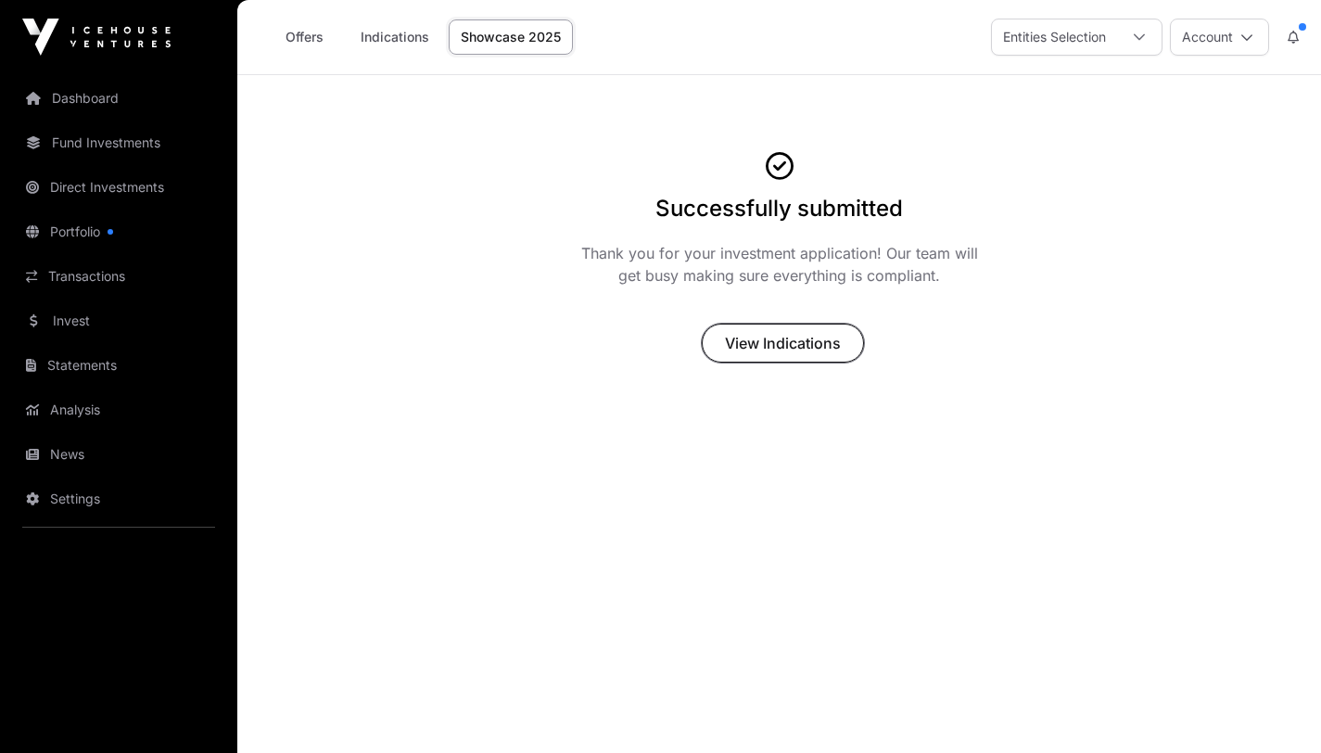
click at [792, 343] on span "View Indications" at bounding box center [783, 343] width 116 height 22
